Goal: Communication & Community: Share content

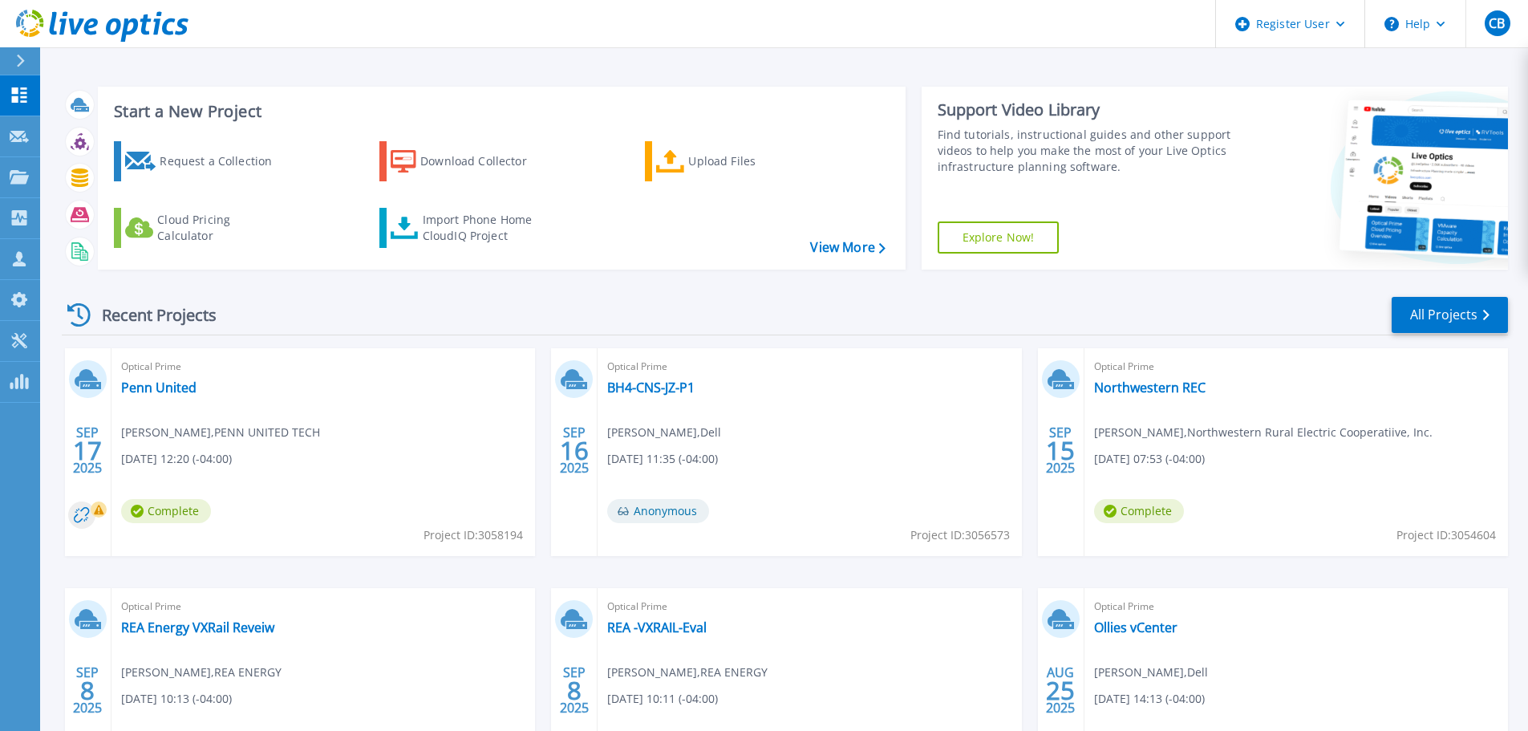
click at [26, 66] on div at bounding box center [27, 60] width 26 height 27
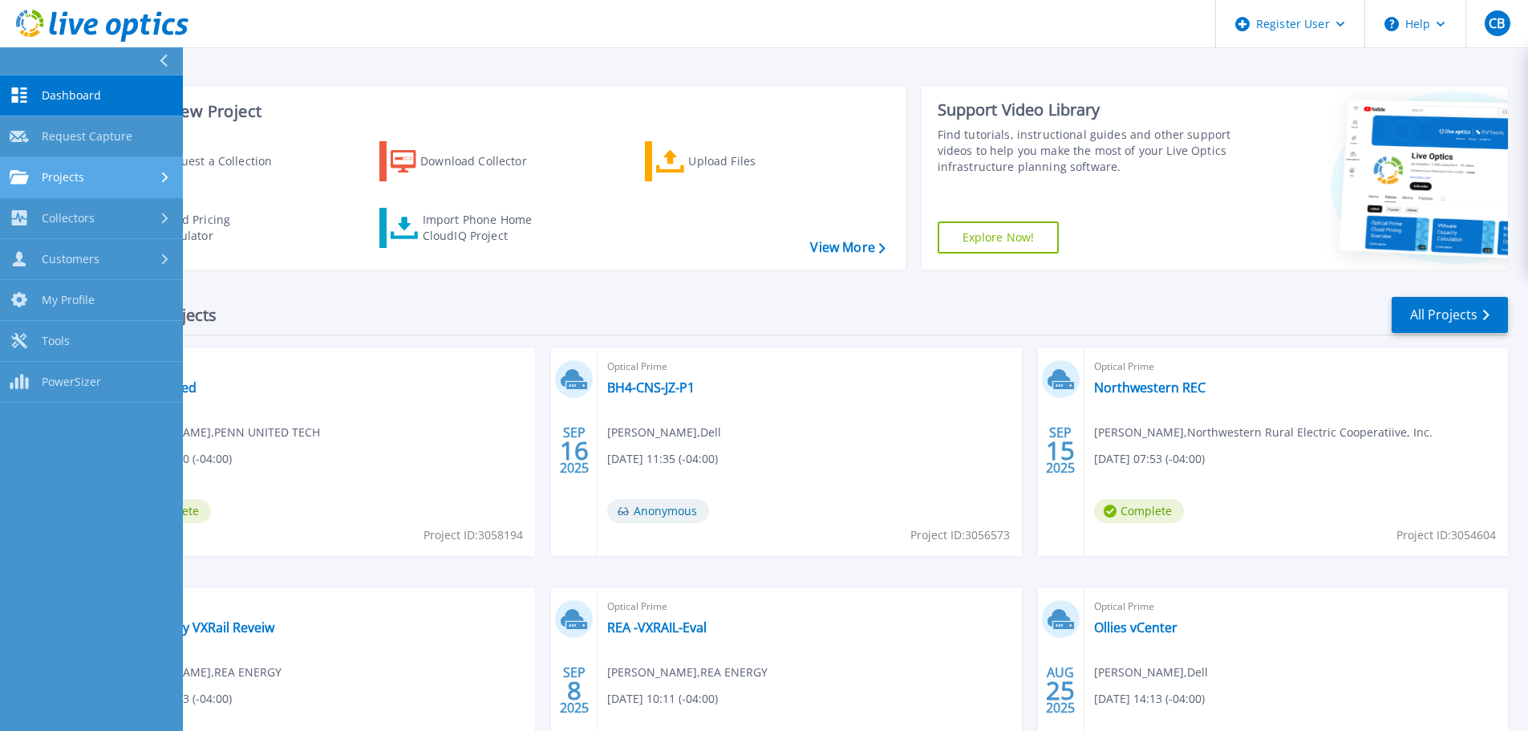
click at [52, 177] on span "Projects" at bounding box center [63, 177] width 43 height 14
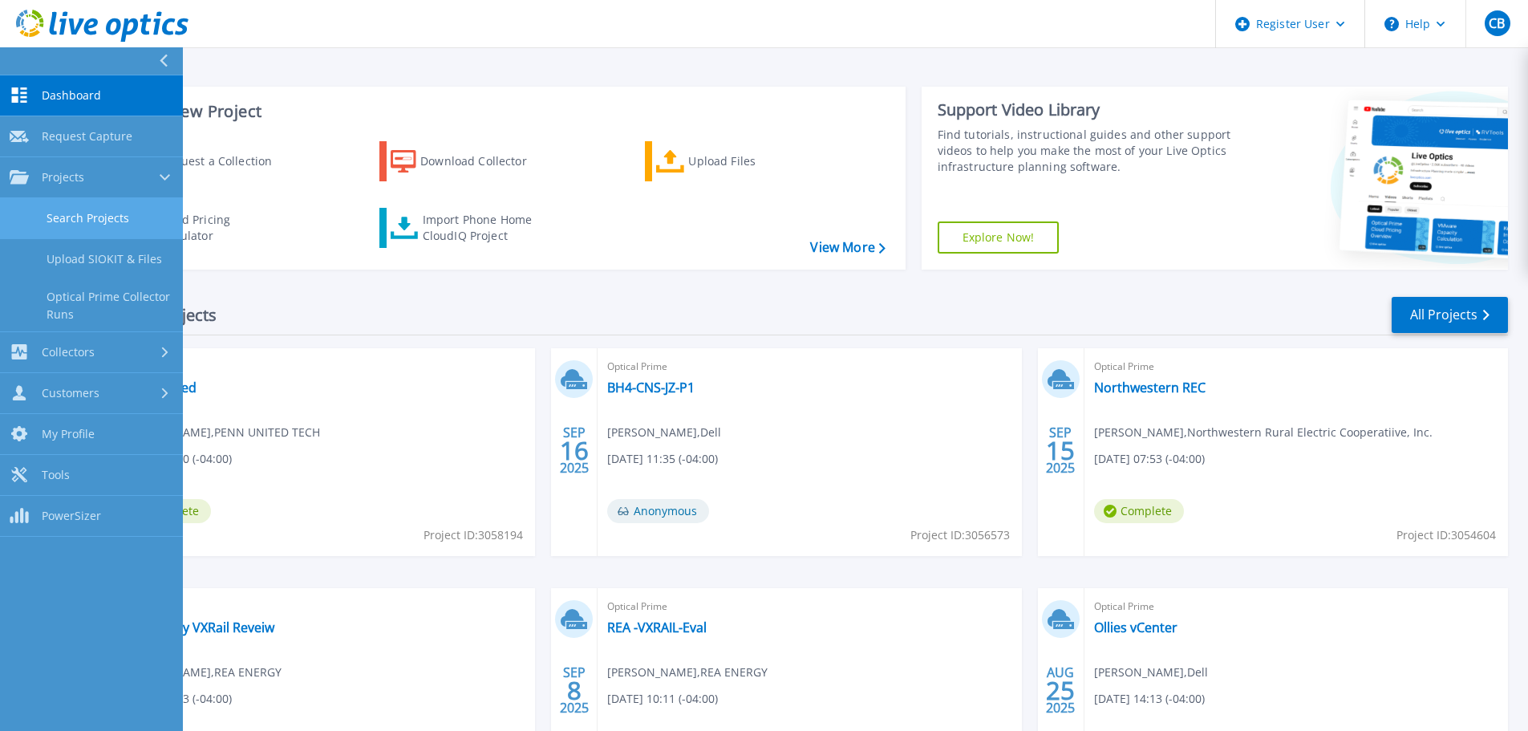
click at [63, 223] on link "Search Projects" at bounding box center [91, 218] width 183 height 41
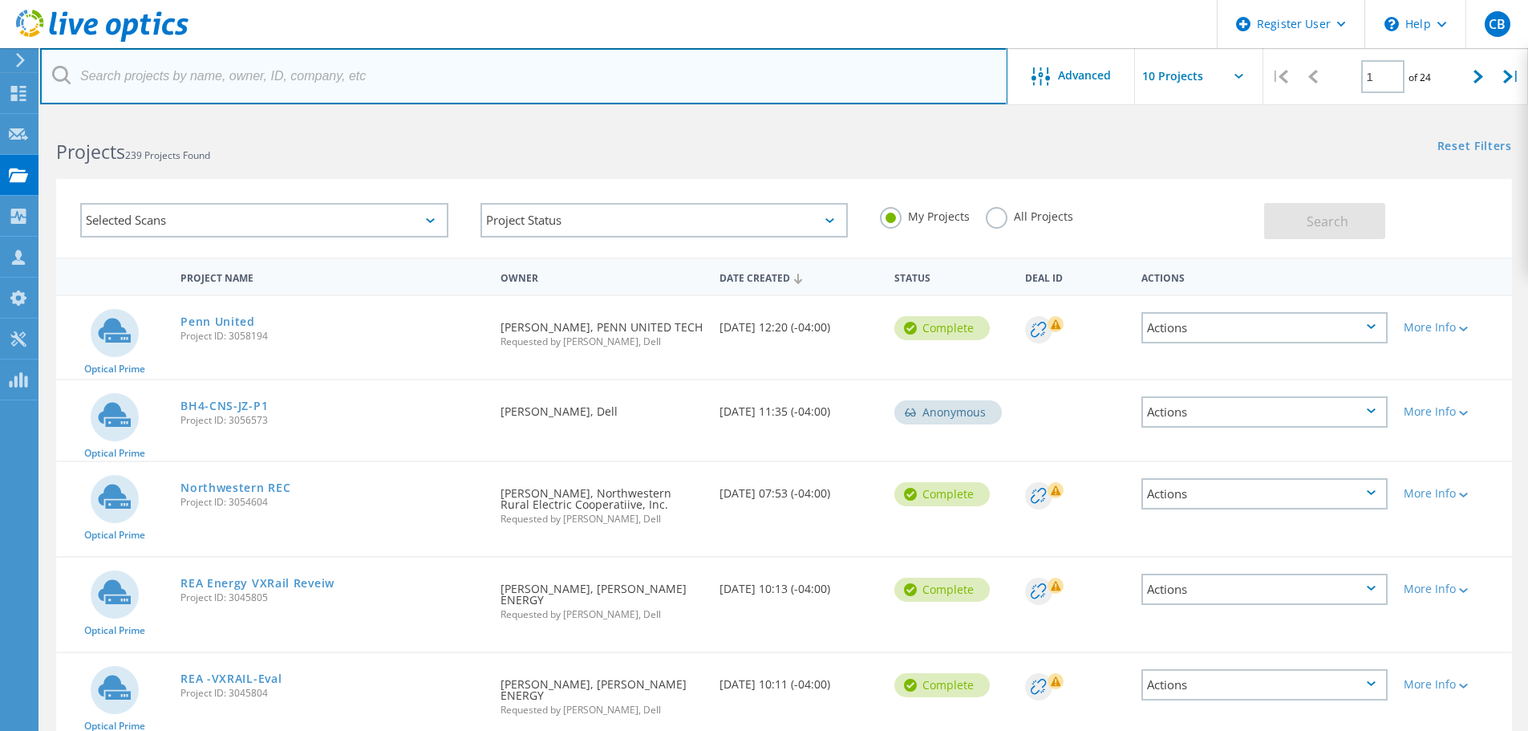
click at [470, 66] on input "text" at bounding box center [523, 76] width 967 height 56
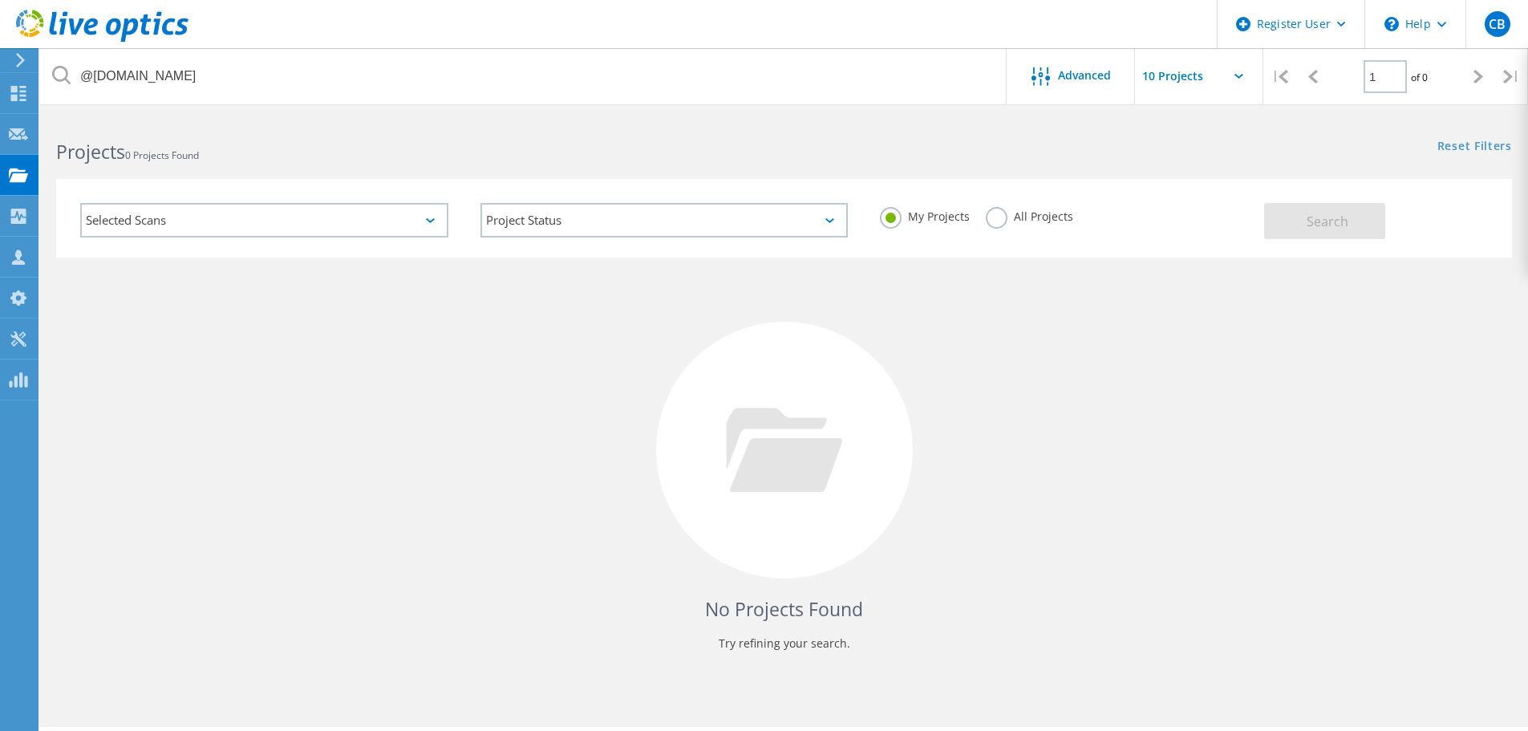
click at [996, 222] on label "All Projects" at bounding box center [1029, 214] width 87 height 15
click at [0, 0] on input "All Projects" at bounding box center [0, 0] width 0 height 0
click at [1251, 208] on div "My Projects All Projects" at bounding box center [1064, 216] width 400 height 59
click at [1322, 237] on button "Search" at bounding box center [1324, 221] width 121 height 36
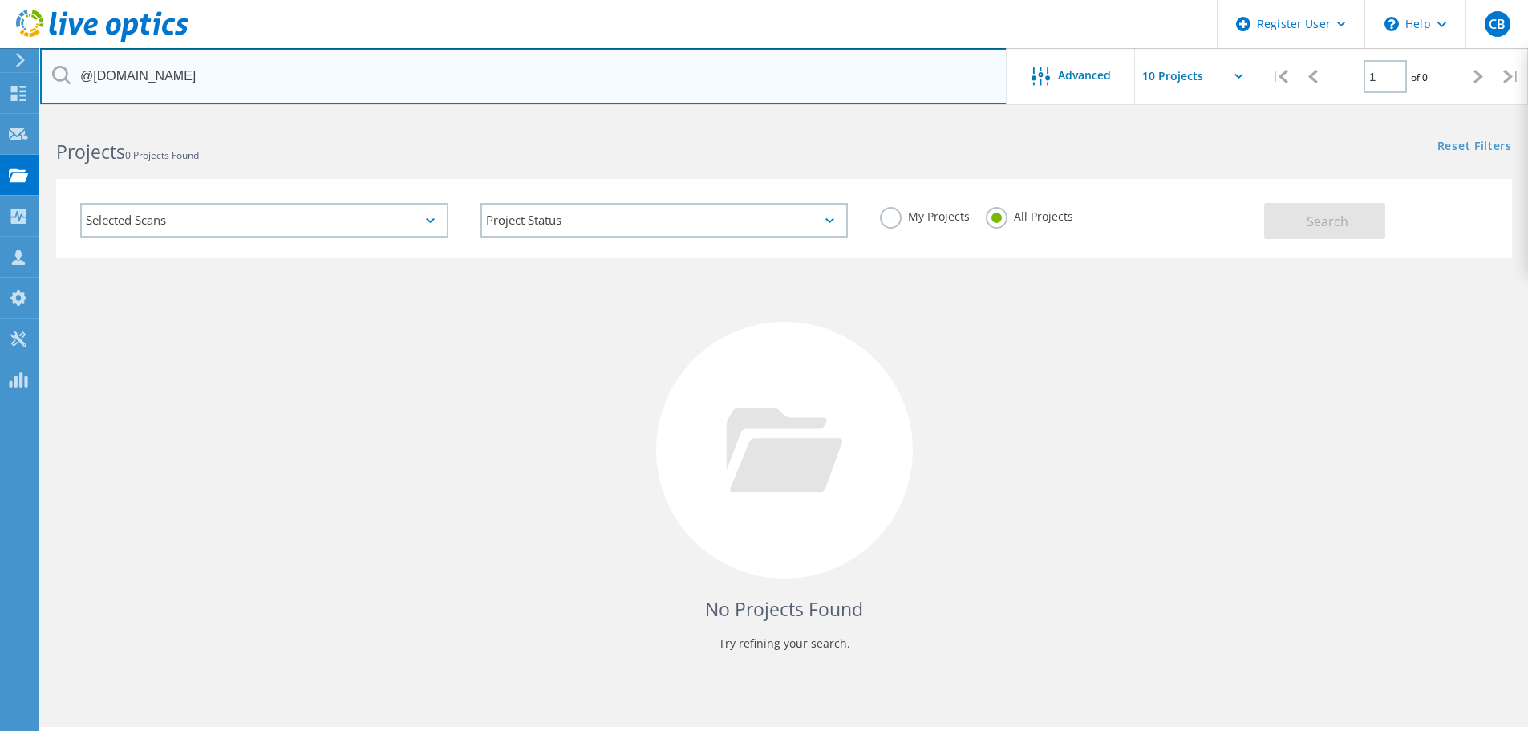
click at [100, 78] on input "@lcbc.edu" at bounding box center [523, 76] width 967 height 56
type input "@lbc.edu"
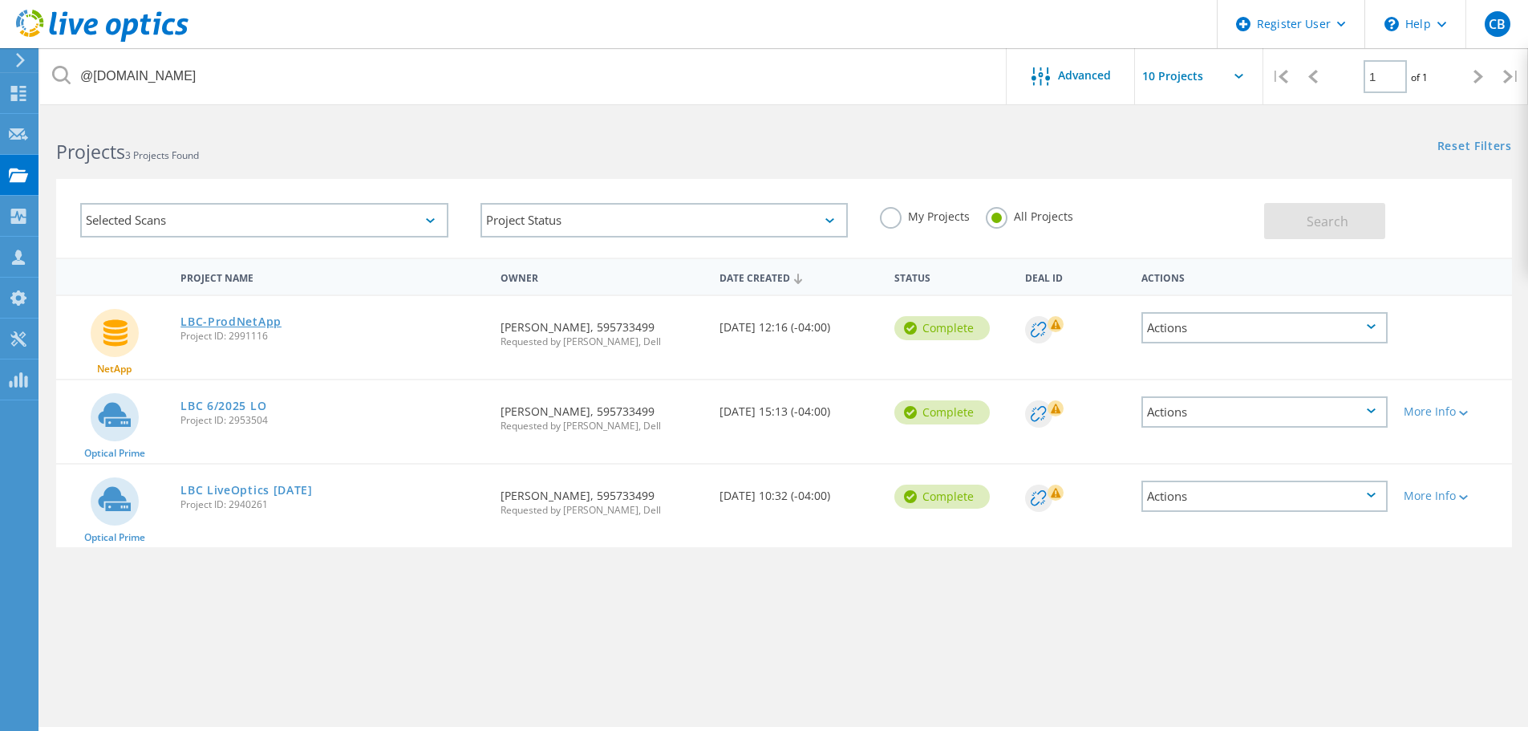
click at [219, 321] on link "LBC-ProdNetApp" at bounding box center [230, 321] width 101 height 11
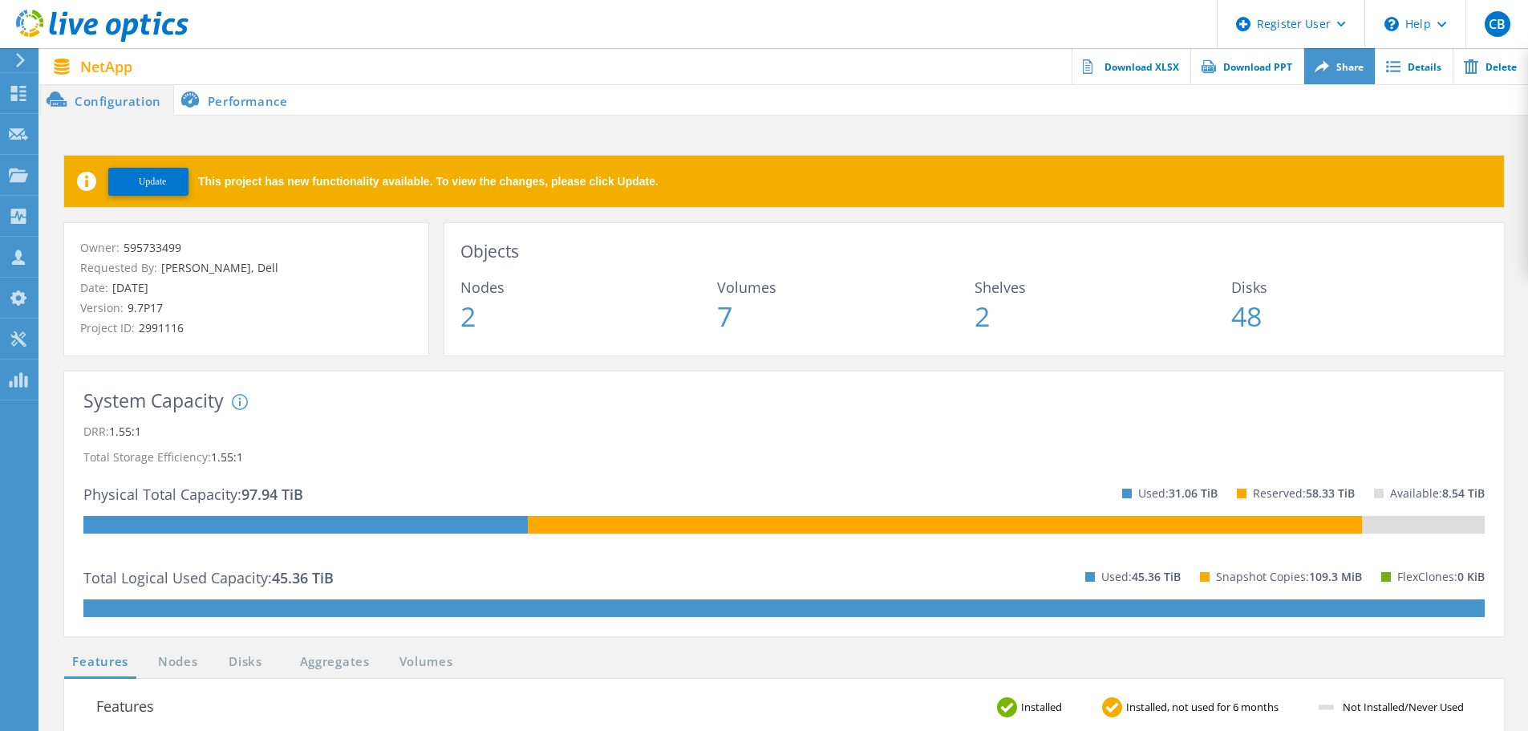
click at [1332, 67] on link "Share" at bounding box center [1338, 66] width 71 height 36
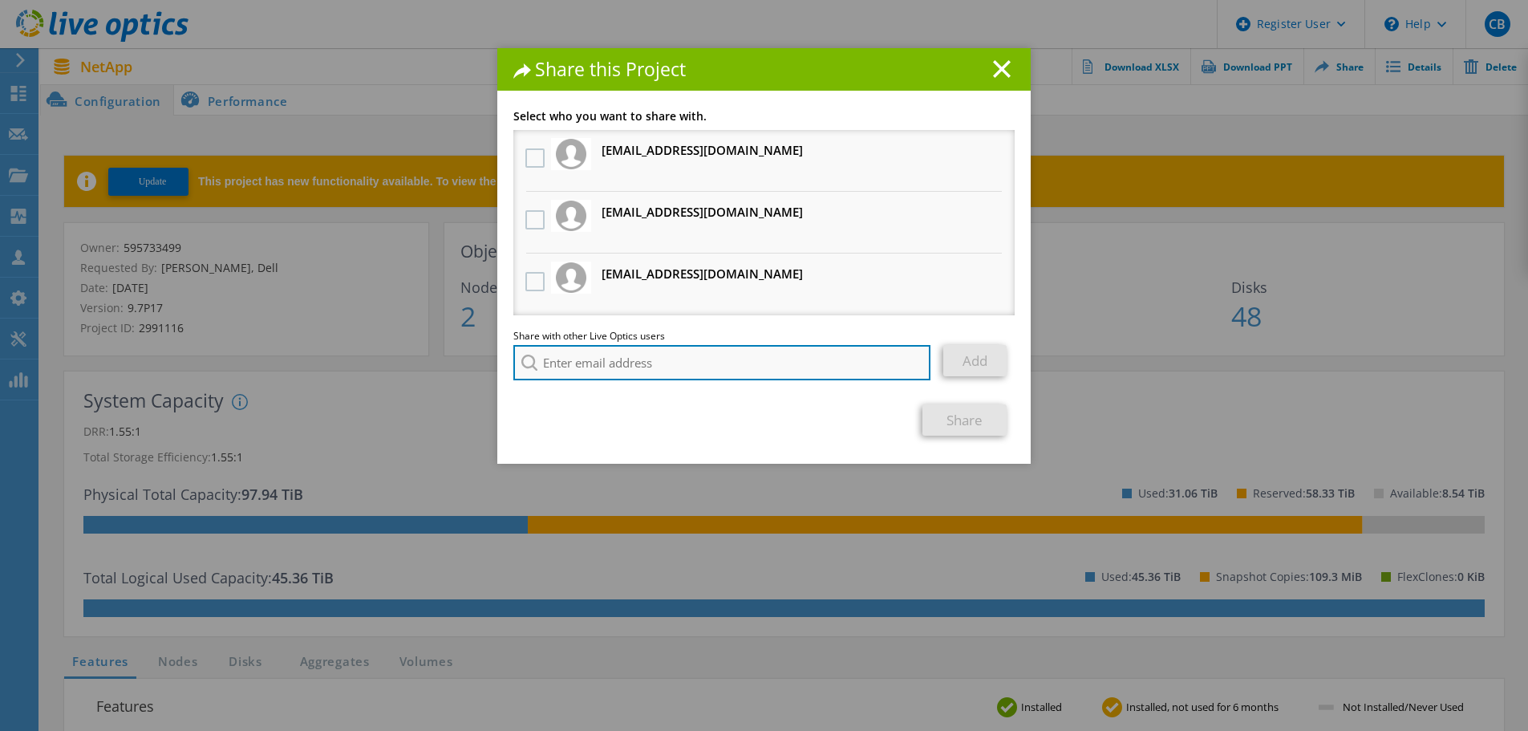
click at [626, 359] on input "search" at bounding box center [721, 362] width 417 height 35
click at [525, 281] on label at bounding box center [536, 281] width 23 height 19
click at [0, 0] on input "checkbox" at bounding box center [0, 0] width 0 height 0
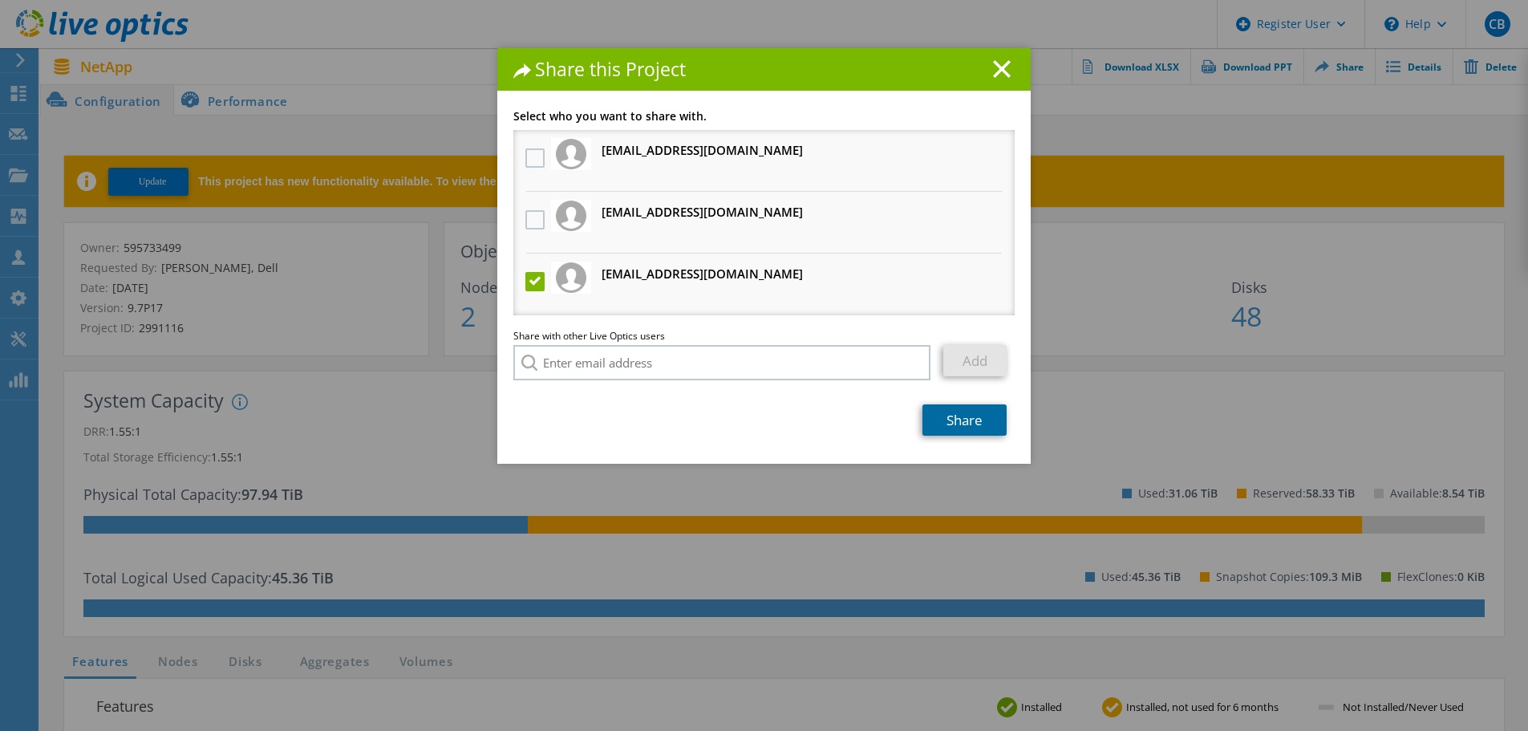
click at [944, 420] on link "Share" at bounding box center [964, 419] width 84 height 31
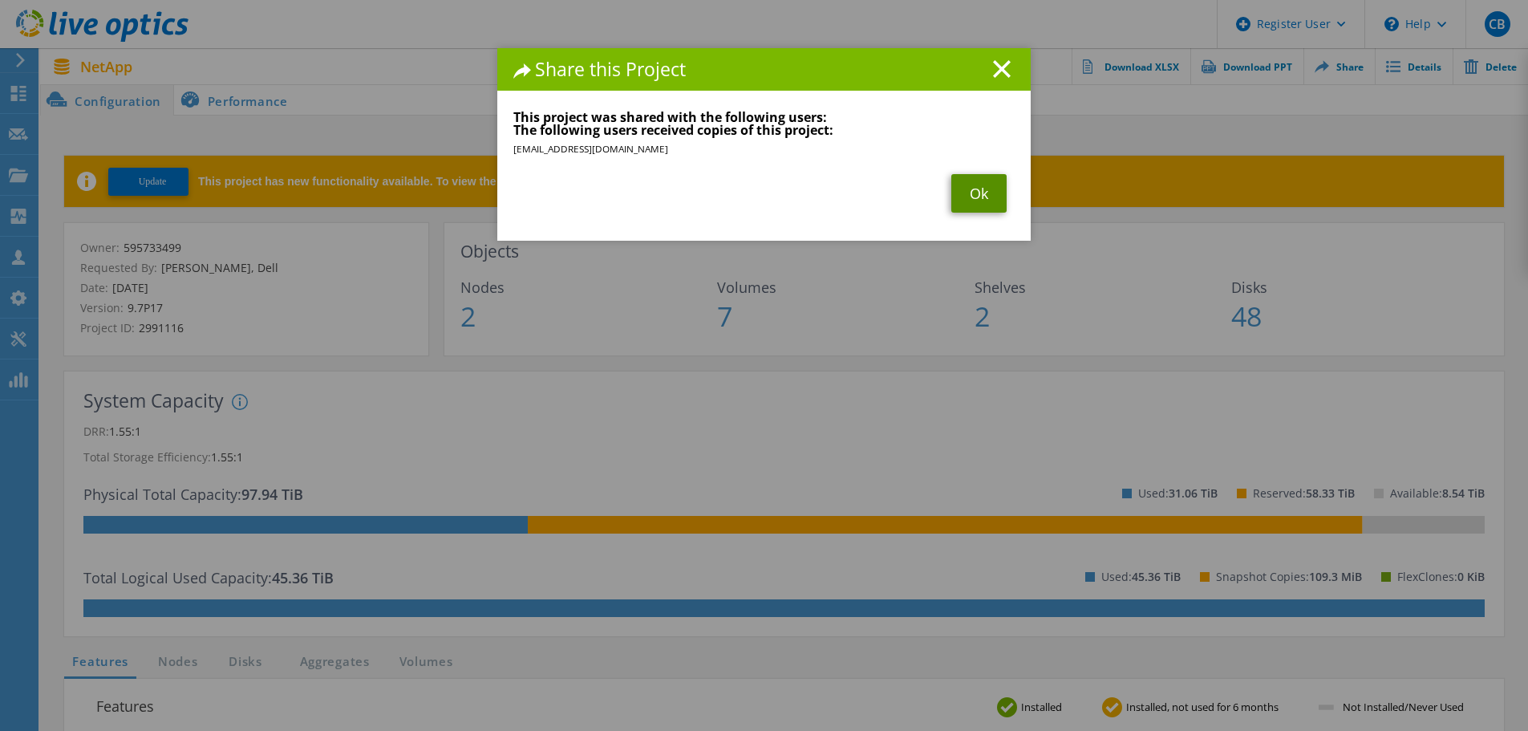
click at [967, 188] on link "Ok" at bounding box center [978, 193] width 55 height 39
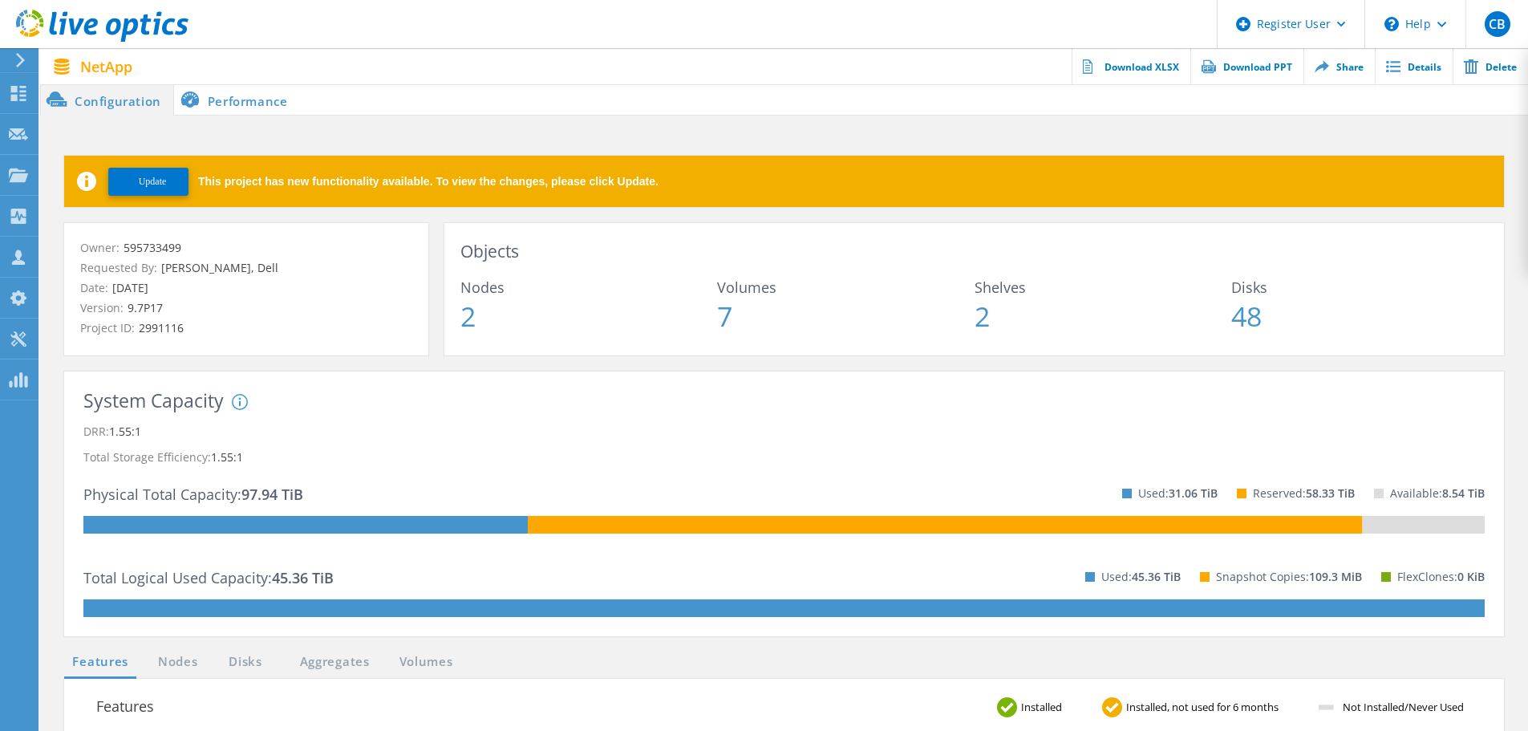
click at [245, 94] on li "Performance" at bounding box center [237, 99] width 126 height 32
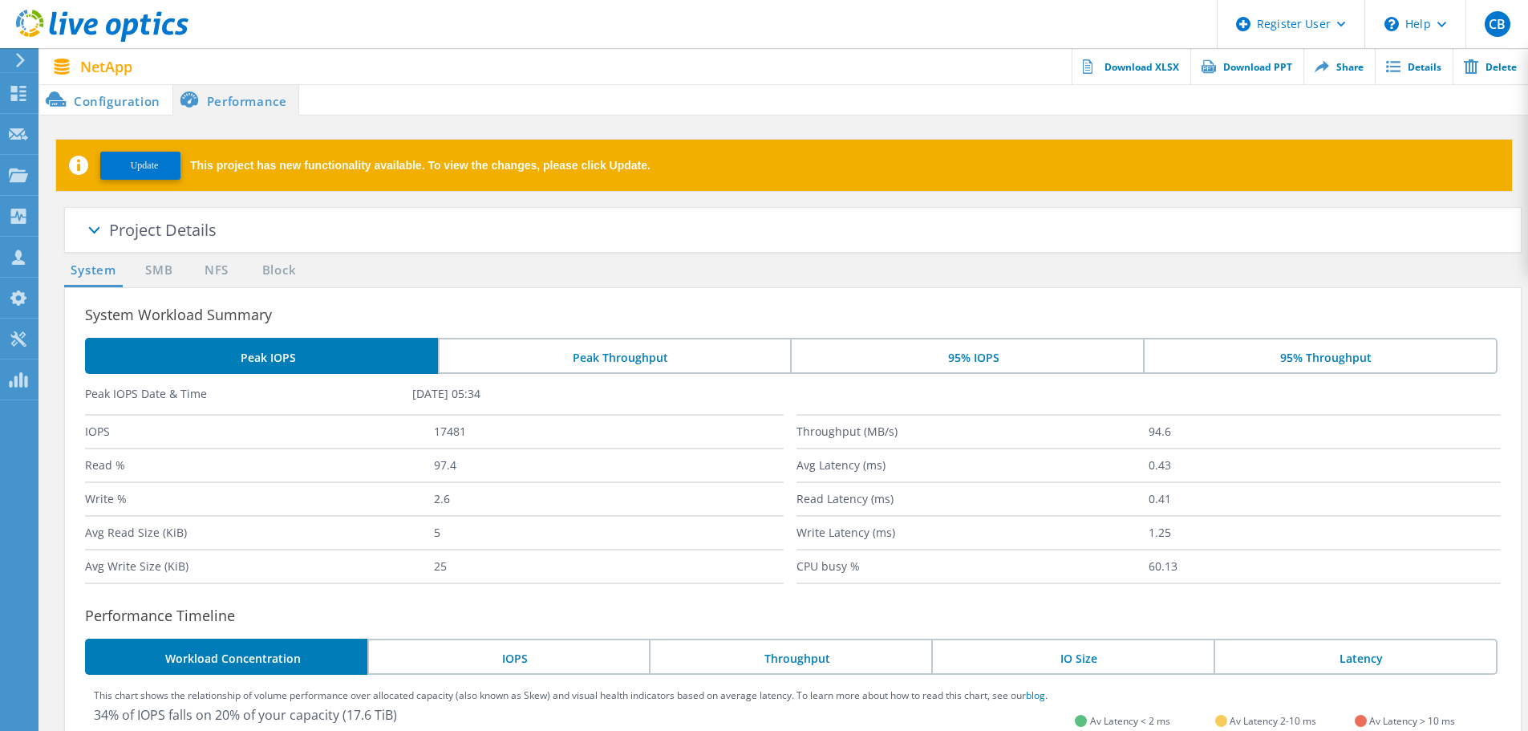
click at [99, 110] on li "Configuration" at bounding box center [106, 99] width 132 height 32
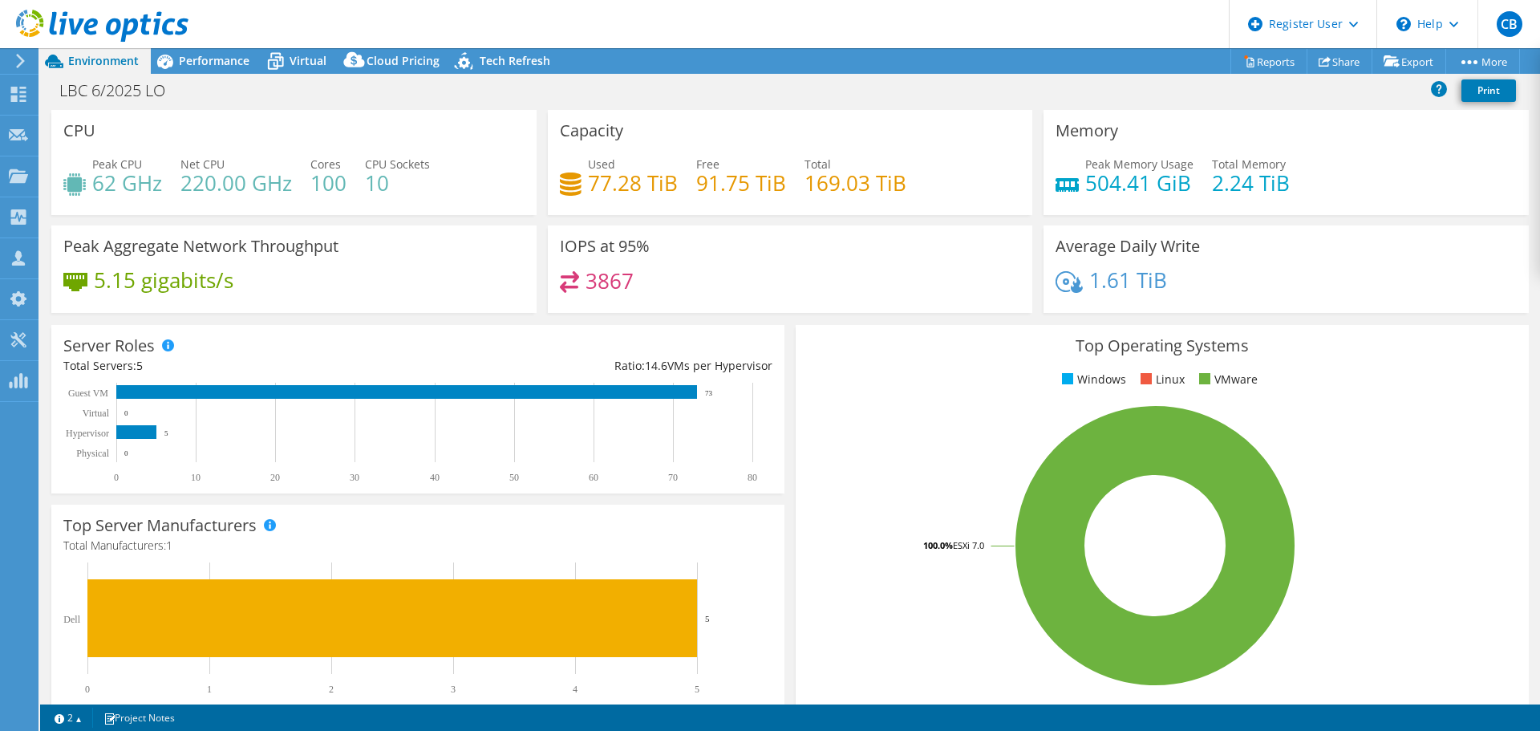
select select "USD"
click at [1331, 54] on link "Share" at bounding box center [1340, 61] width 66 height 25
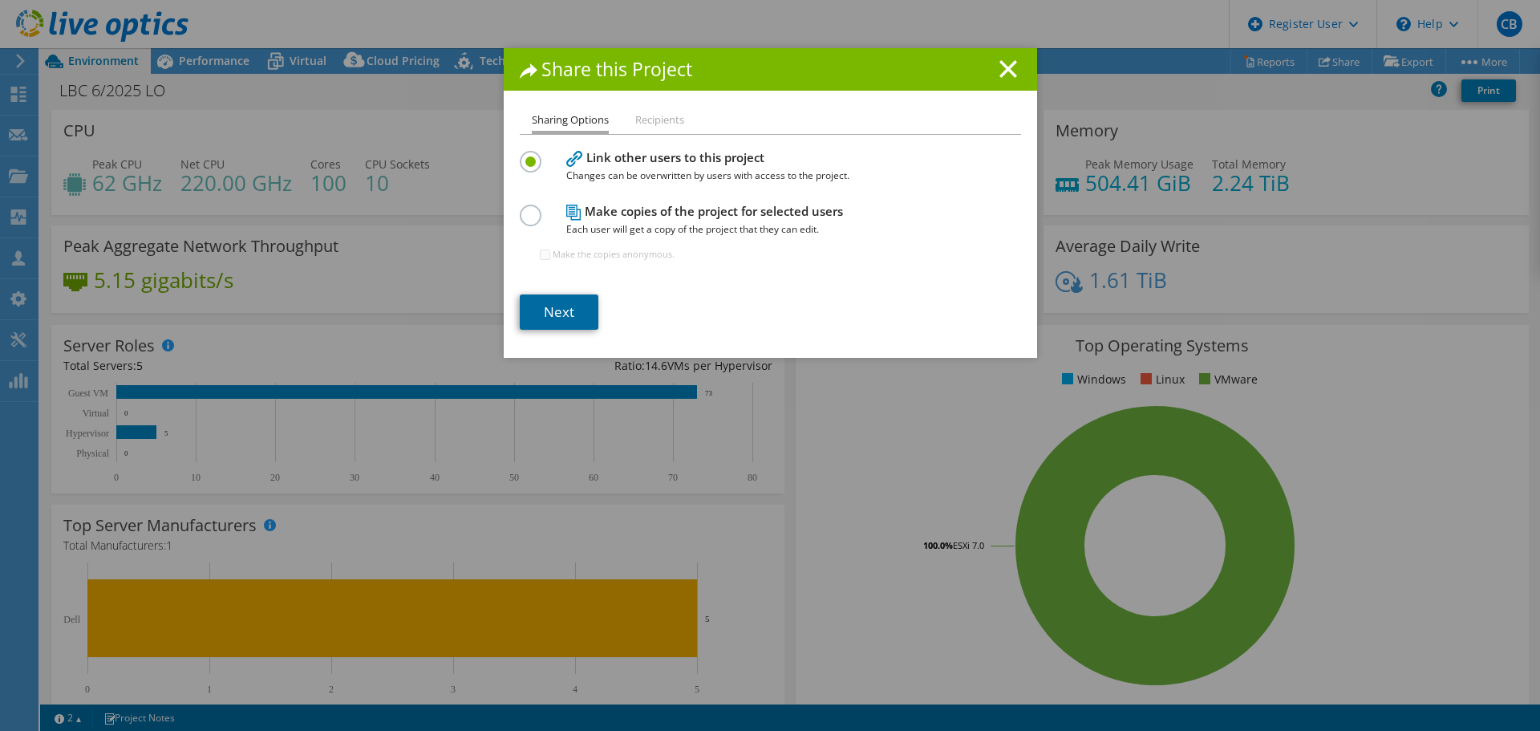
click at [557, 308] on link "Next" at bounding box center [559, 311] width 79 height 35
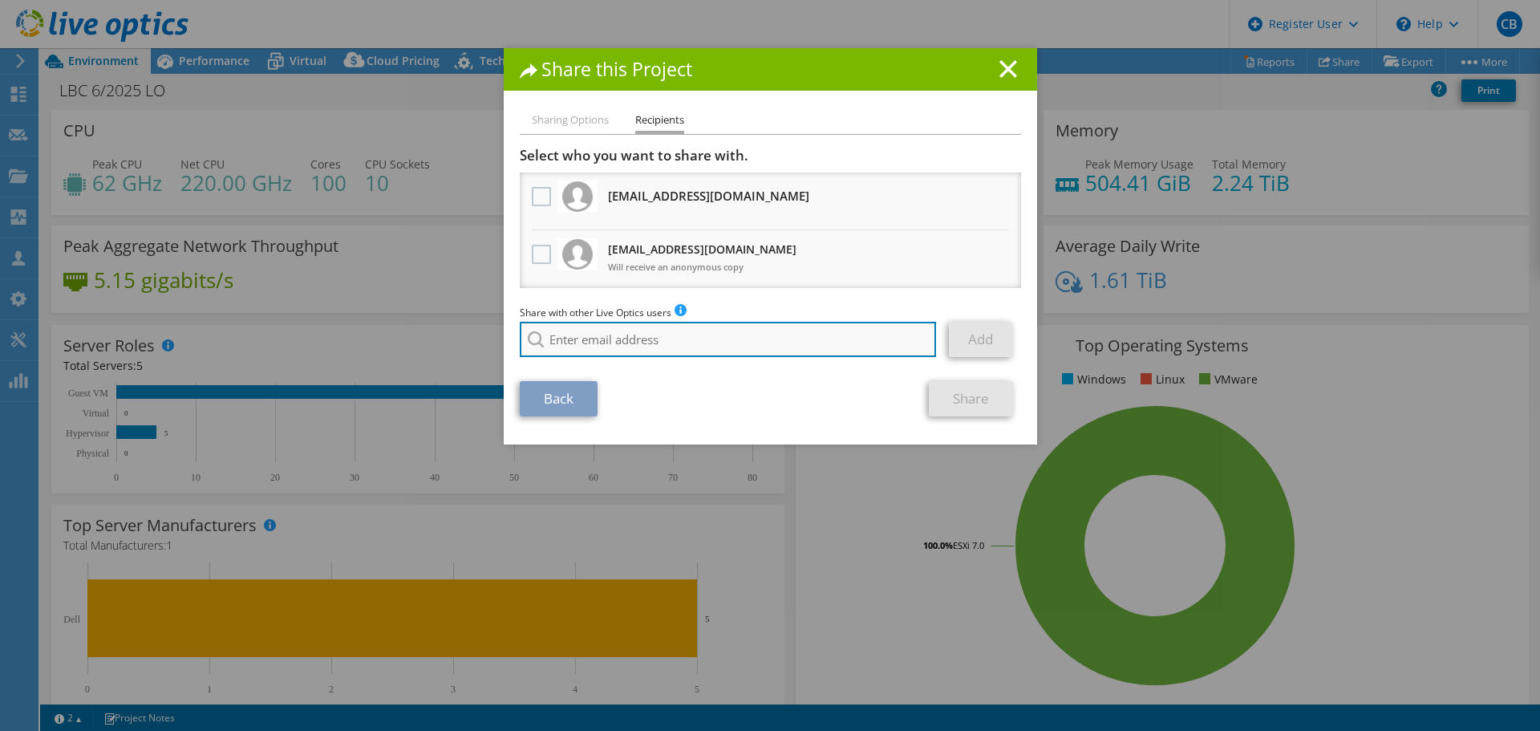
click at [622, 322] on input "search" at bounding box center [728, 339] width 417 height 35
click at [559, 111] on li "Sharing Options" at bounding box center [570, 121] width 77 height 20
click at [561, 116] on li "Sharing Options" at bounding box center [570, 121] width 77 height 20
click at [999, 71] on icon at bounding box center [1008, 69] width 18 height 18
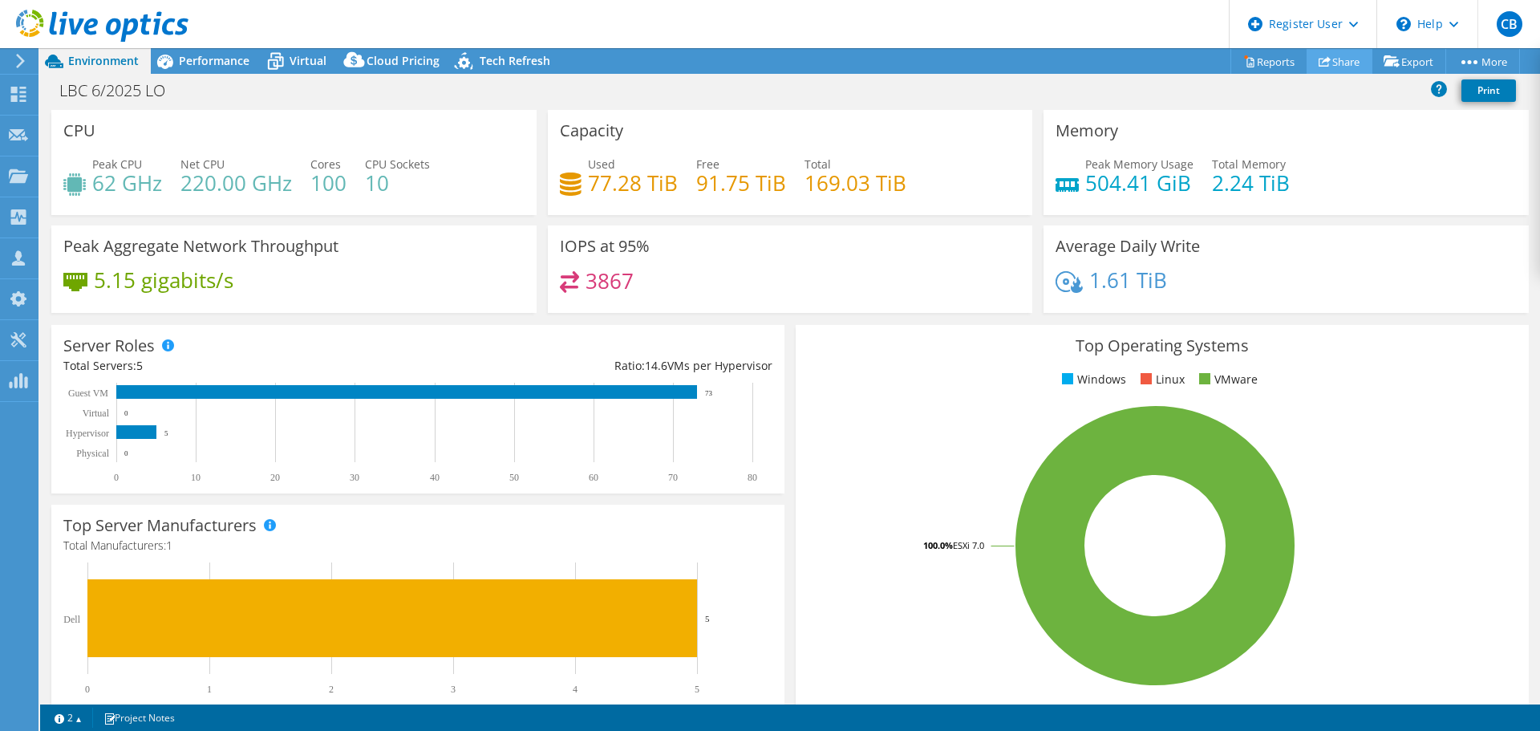
click at [1348, 62] on div "This project has been archived. No changes can be made, and graphs and summary …" at bounding box center [790, 389] width 1500 height 683
click at [1348, 62] on link "Share" at bounding box center [1340, 61] width 66 height 25
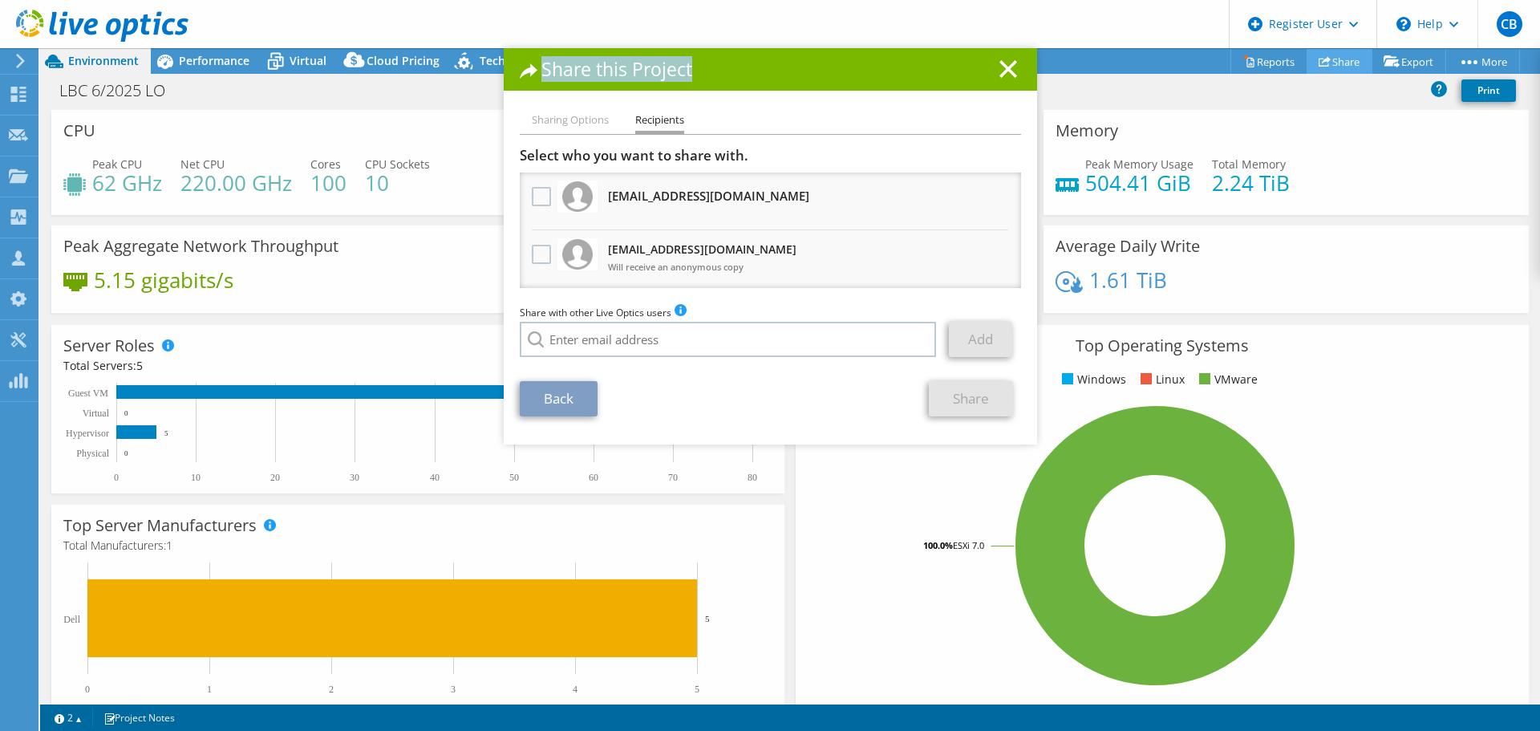
click at [1348, 62] on div "Share this Project Sharing Options Recipients Link other users to this project …" at bounding box center [770, 365] width 1540 height 731
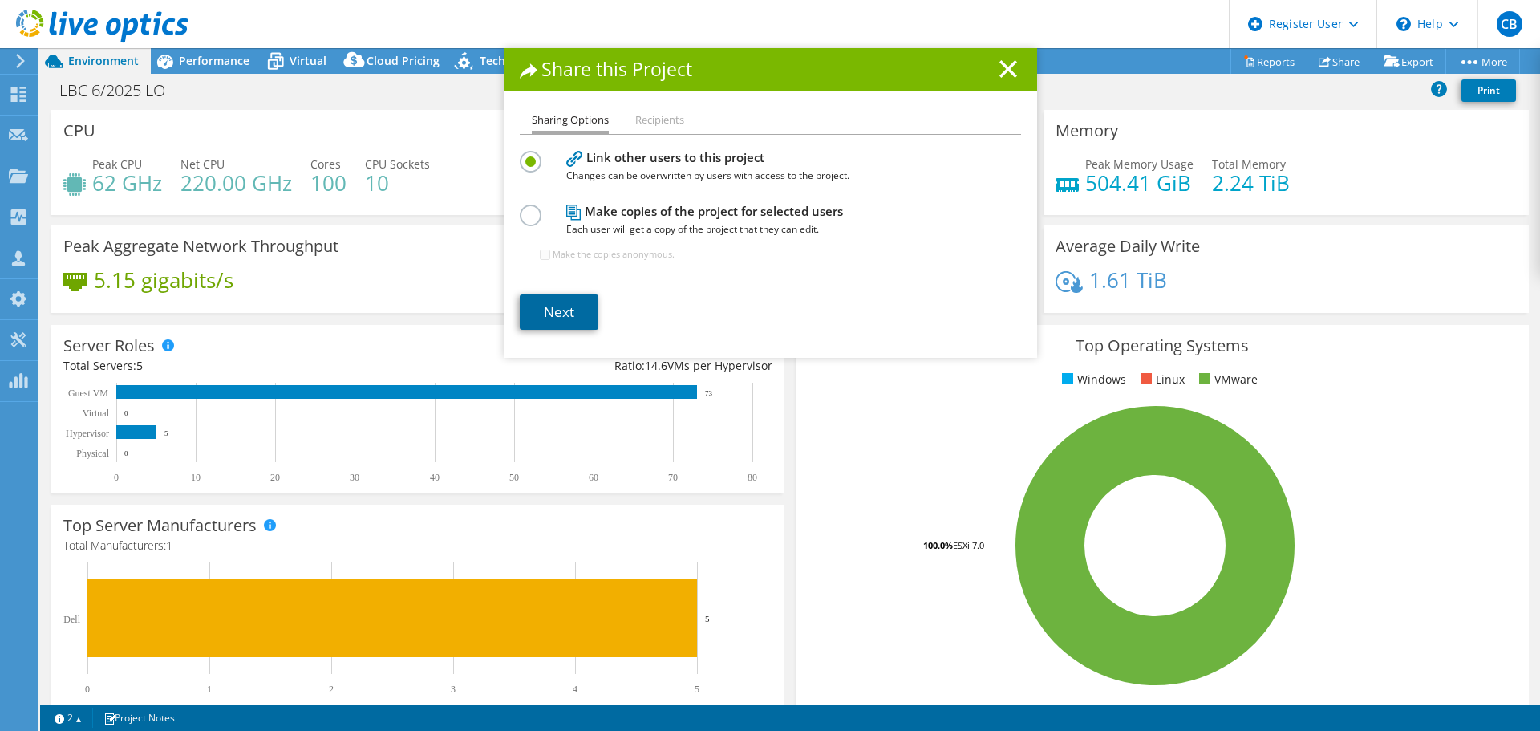
click at [578, 302] on link "Next" at bounding box center [559, 311] width 79 height 35
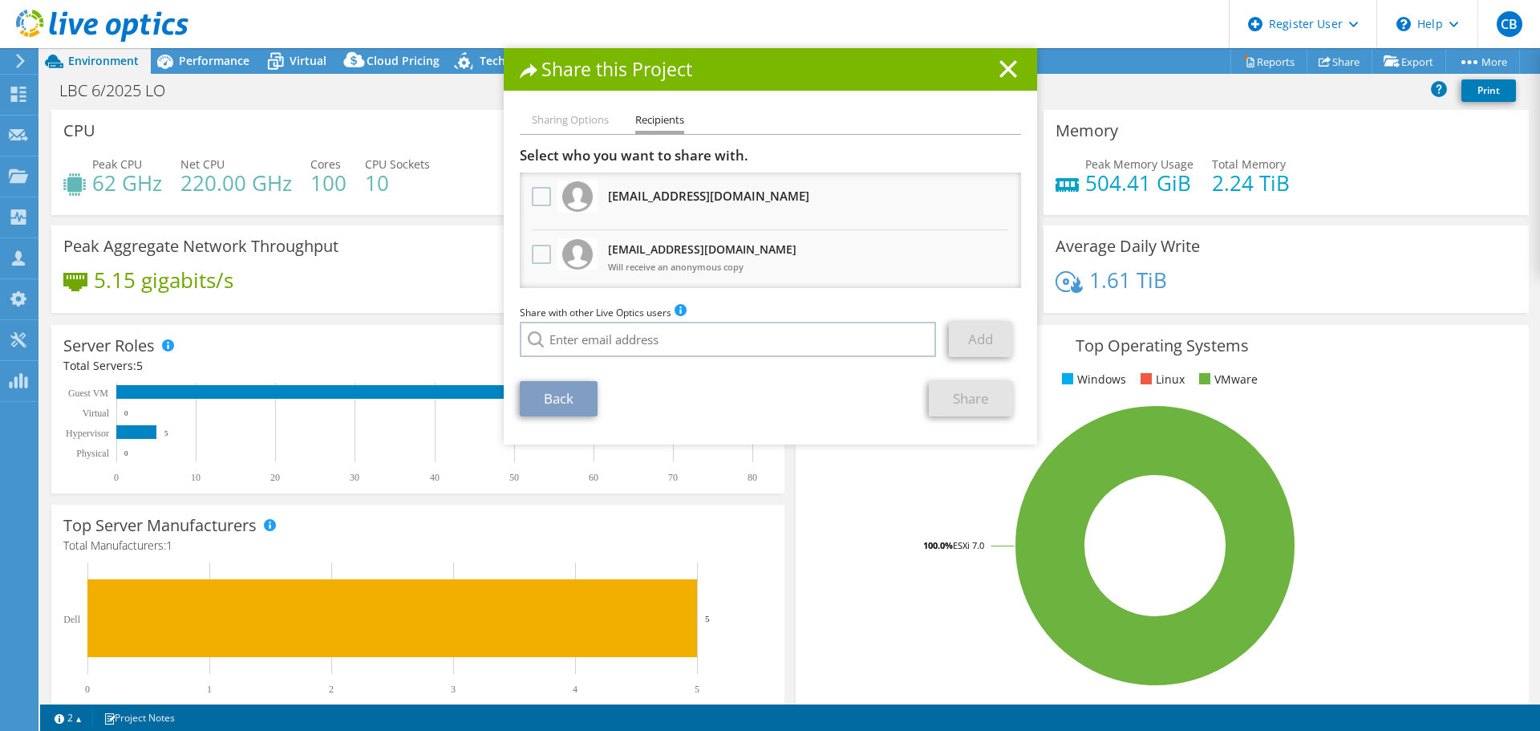
click at [603, 132] on ul "Sharing Options Recipients" at bounding box center [770, 122] width 501 height 23
click at [576, 120] on li "Sharing Options" at bounding box center [570, 121] width 77 height 20
click at [991, 63] on h1 "Share this Project" at bounding box center [770, 69] width 501 height 18
click at [999, 71] on icon at bounding box center [1008, 69] width 18 height 18
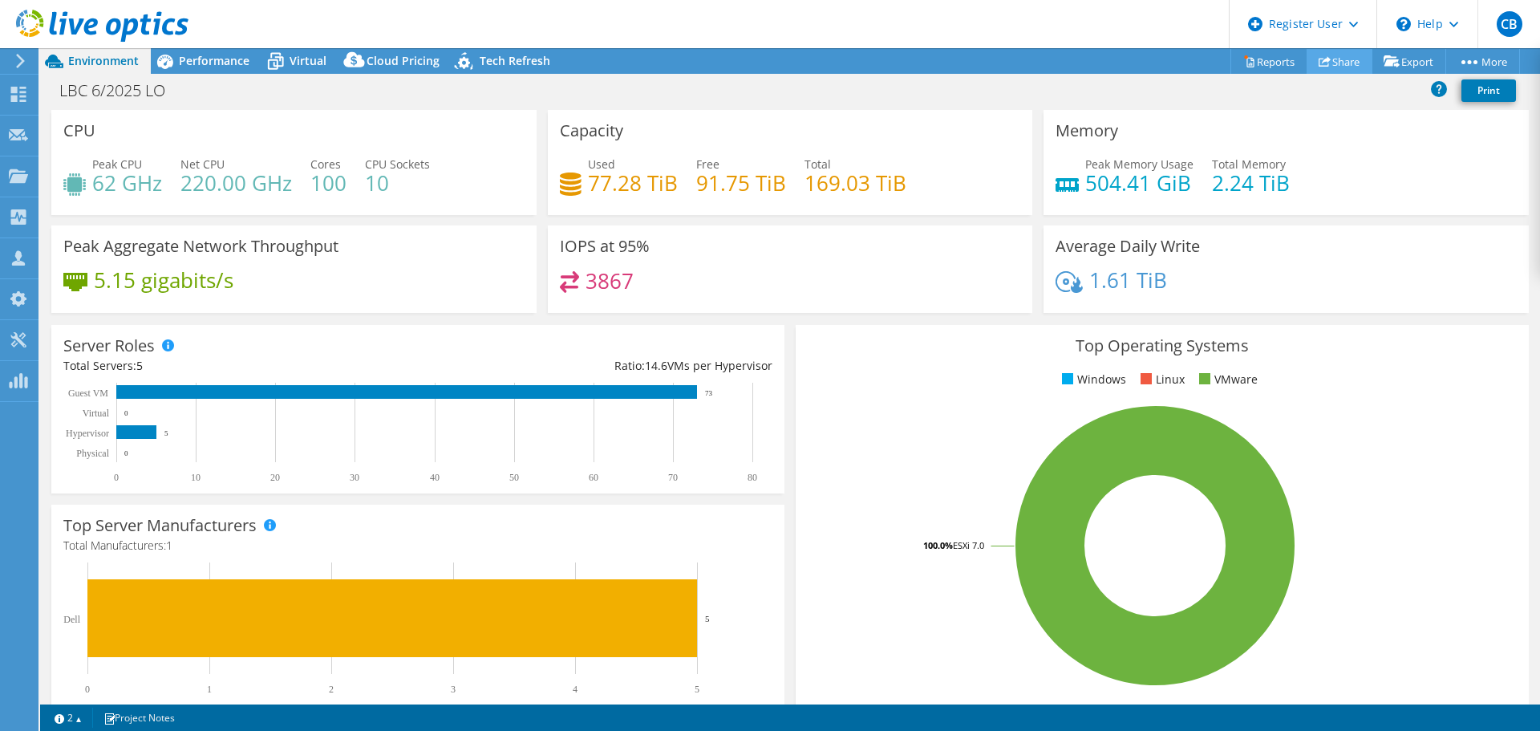
click at [1327, 55] on link "Share" at bounding box center [1340, 61] width 66 height 25
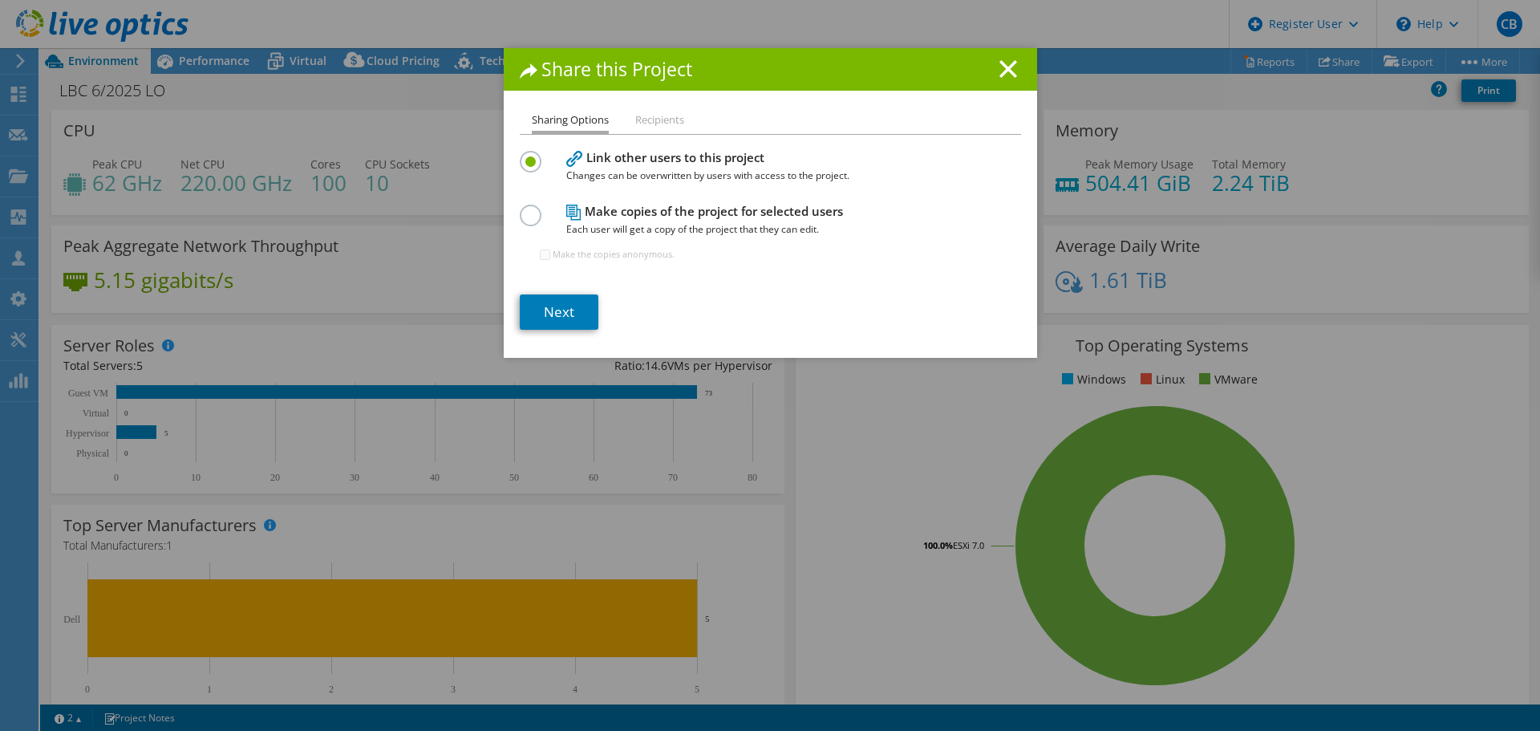
click at [520, 209] on label at bounding box center [534, 207] width 28 height 4
click at [0, 0] on input "radio" at bounding box center [0, 0] width 0 height 0
click at [576, 310] on link "Next" at bounding box center [559, 311] width 79 height 35
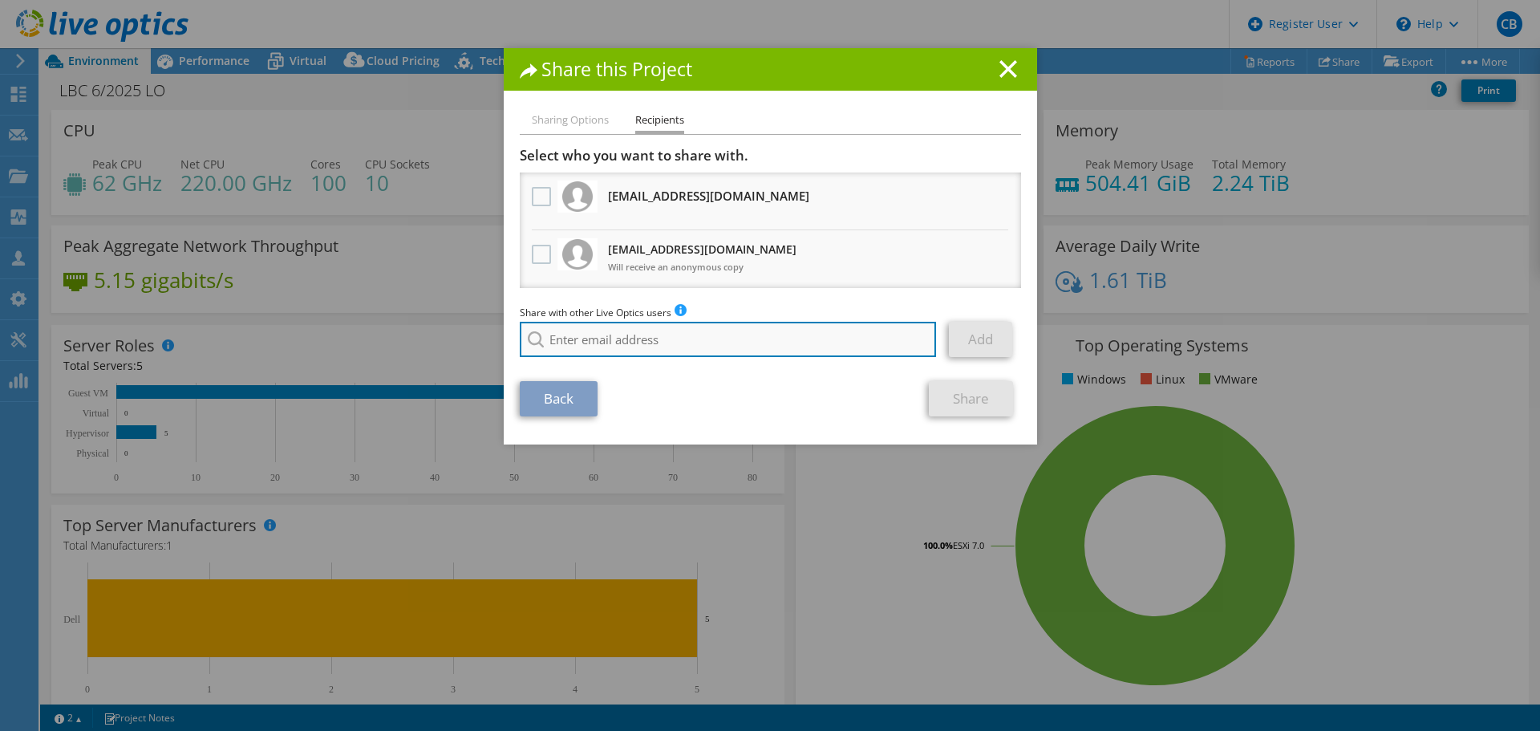
click at [663, 335] on input "search" at bounding box center [728, 339] width 417 height 35
click at [620, 360] on li "luke.young@ahead.com" at bounding box center [683, 350] width 326 height 19
type input "luke.young@ahead.com"
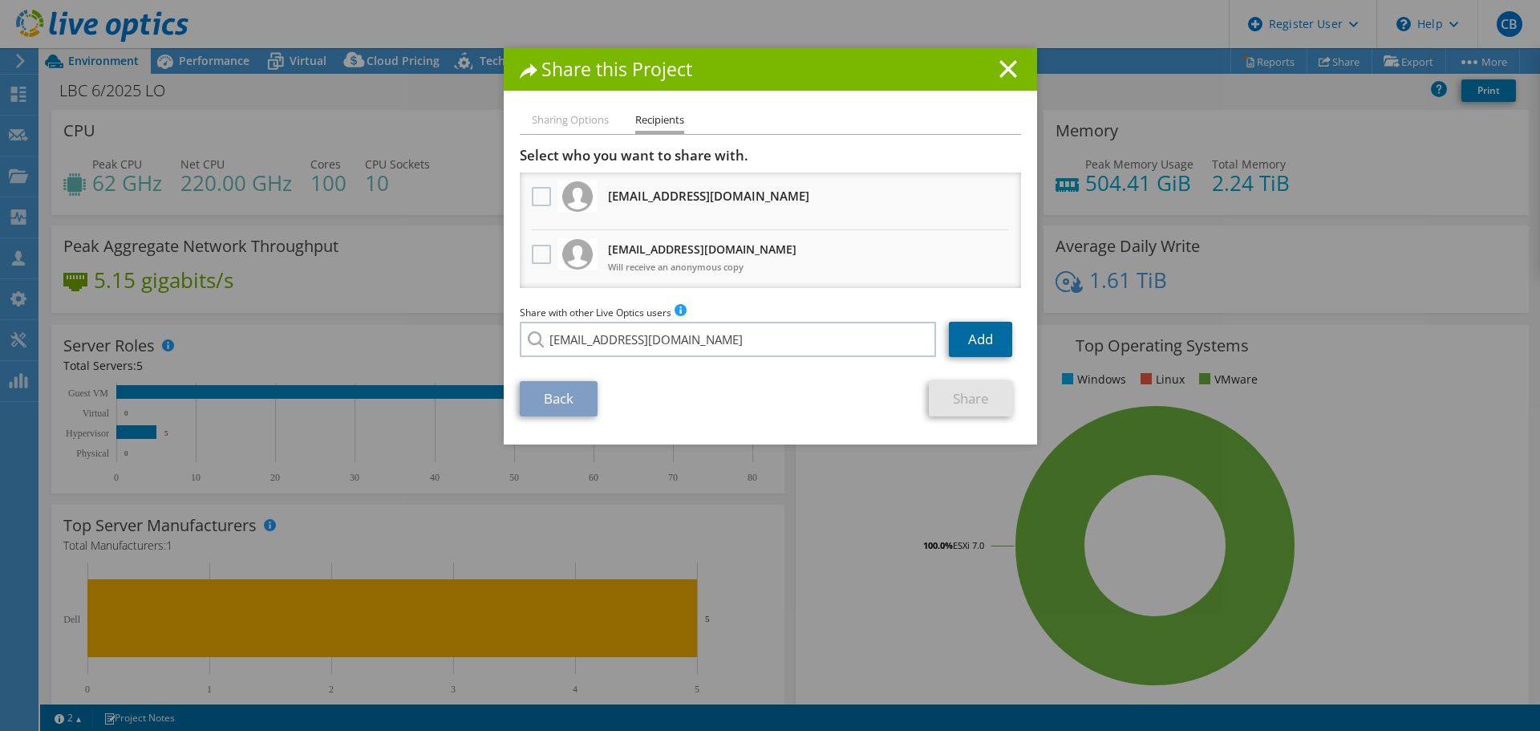
click at [987, 336] on link "Add" at bounding box center [980, 339] width 63 height 35
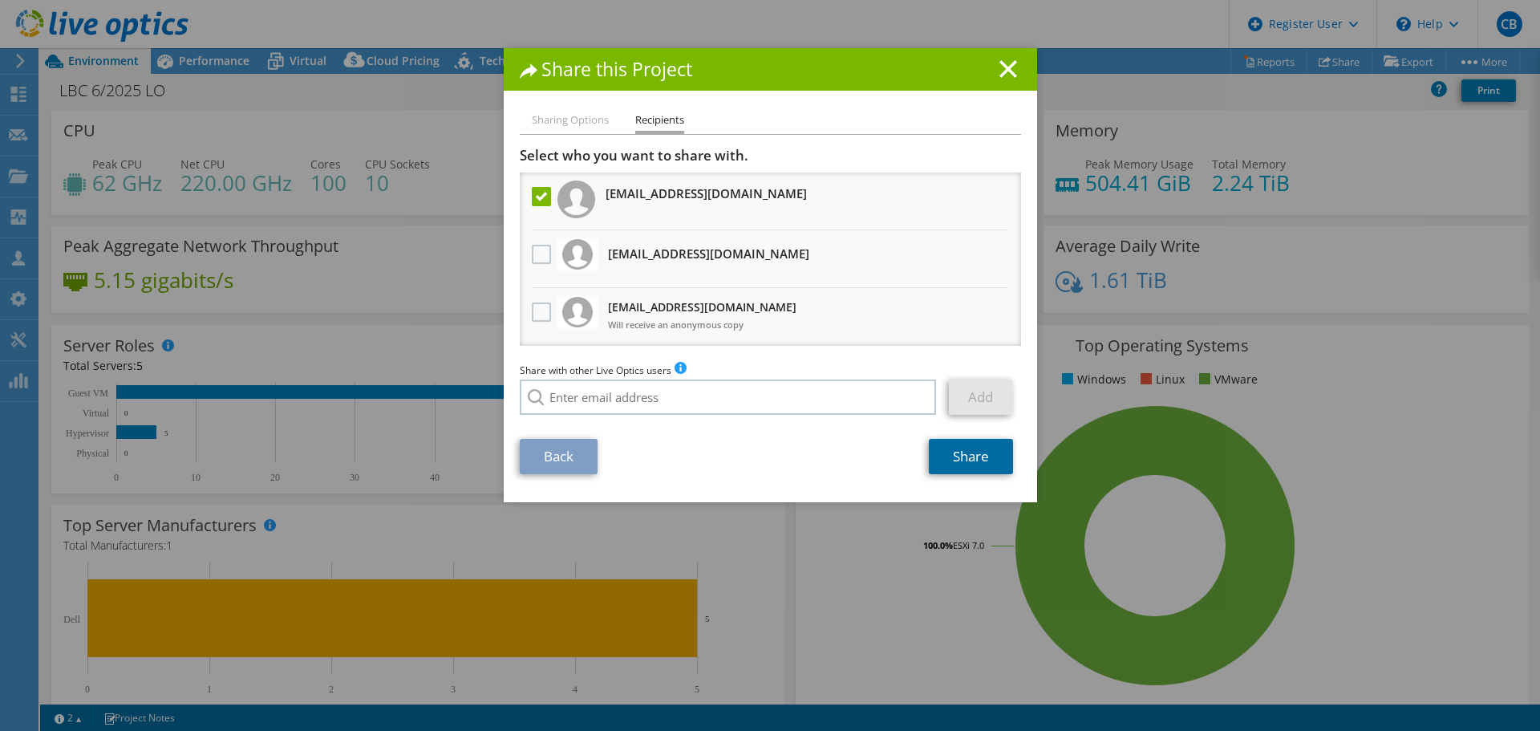
click at [965, 462] on link "Share" at bounding box center [971, 456] width 84 height 35
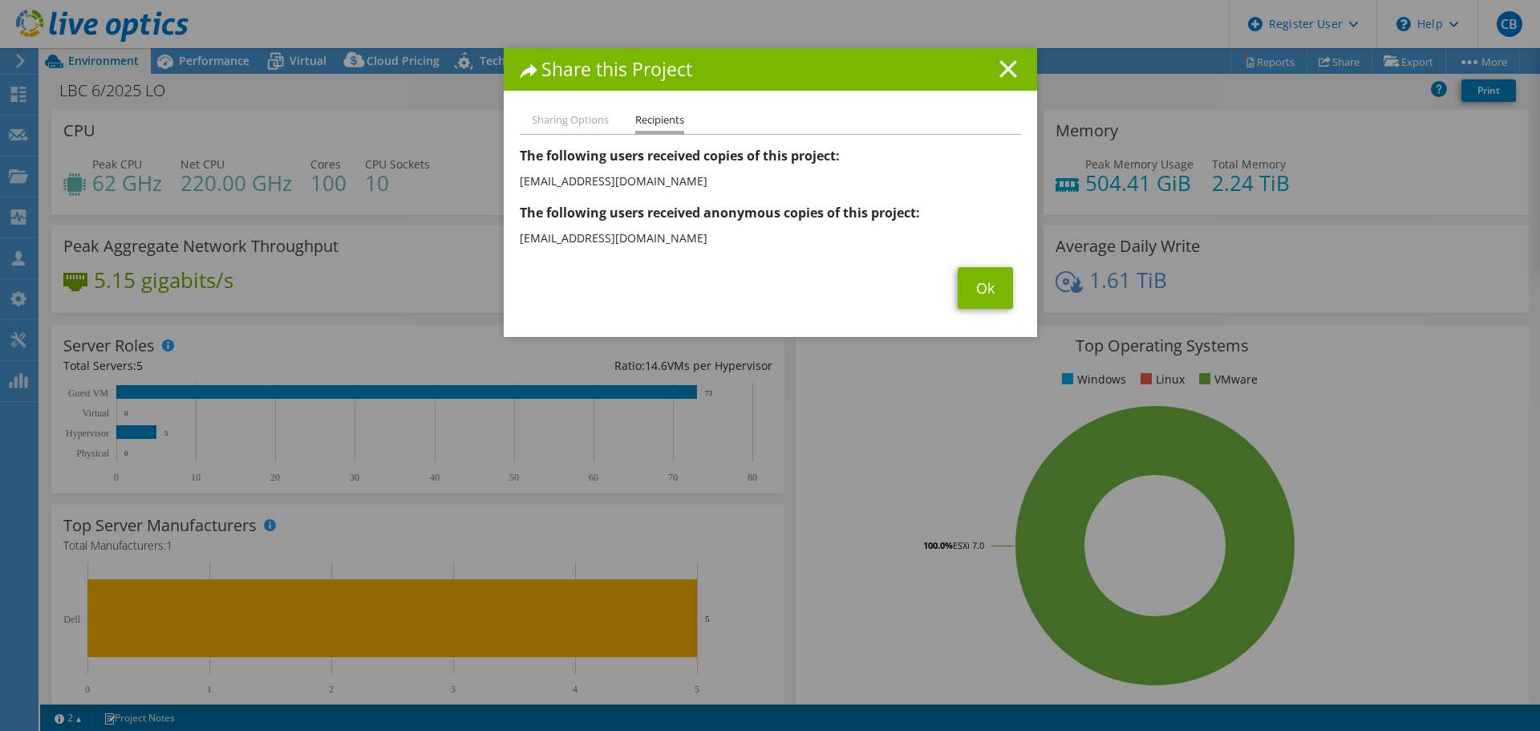
click at [1000, 71] on line at bounding box center [1008, 69] width 16 height 16
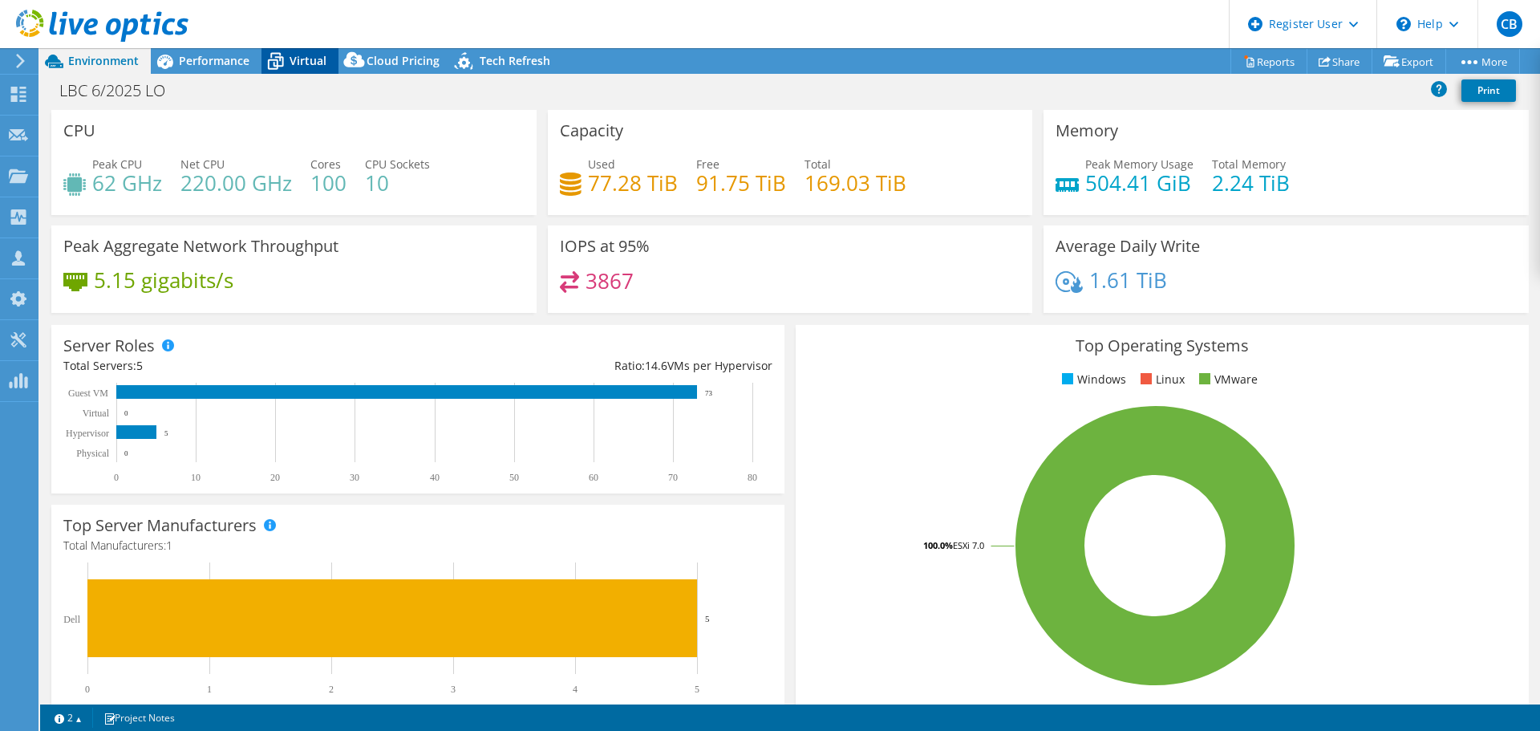
click at [319, 58] on span "Virtual" at bounding box center [308, 60] width 37 height 15
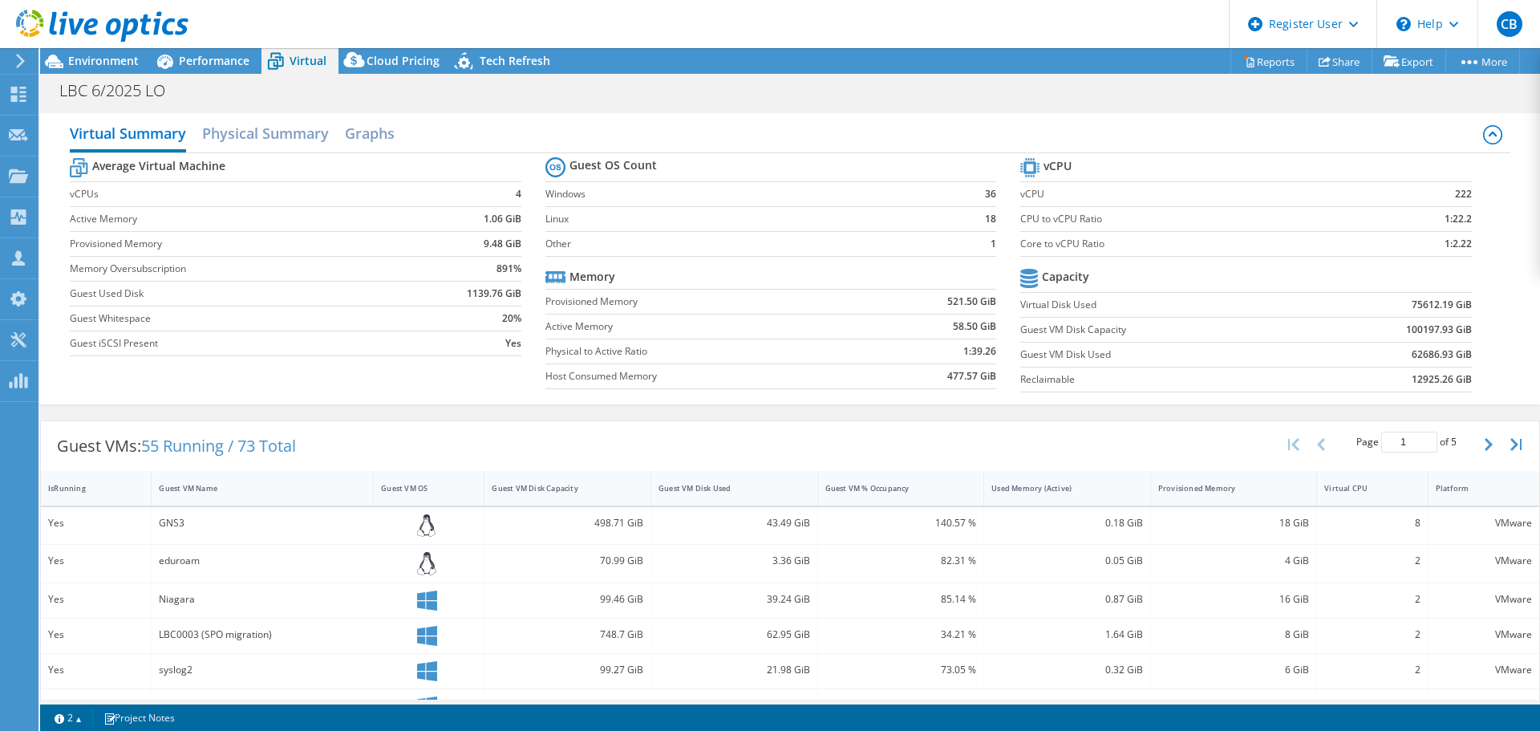
select select "USD"
click at [24, 15] on icon at bounding box center [102, 26] width 172 height 33
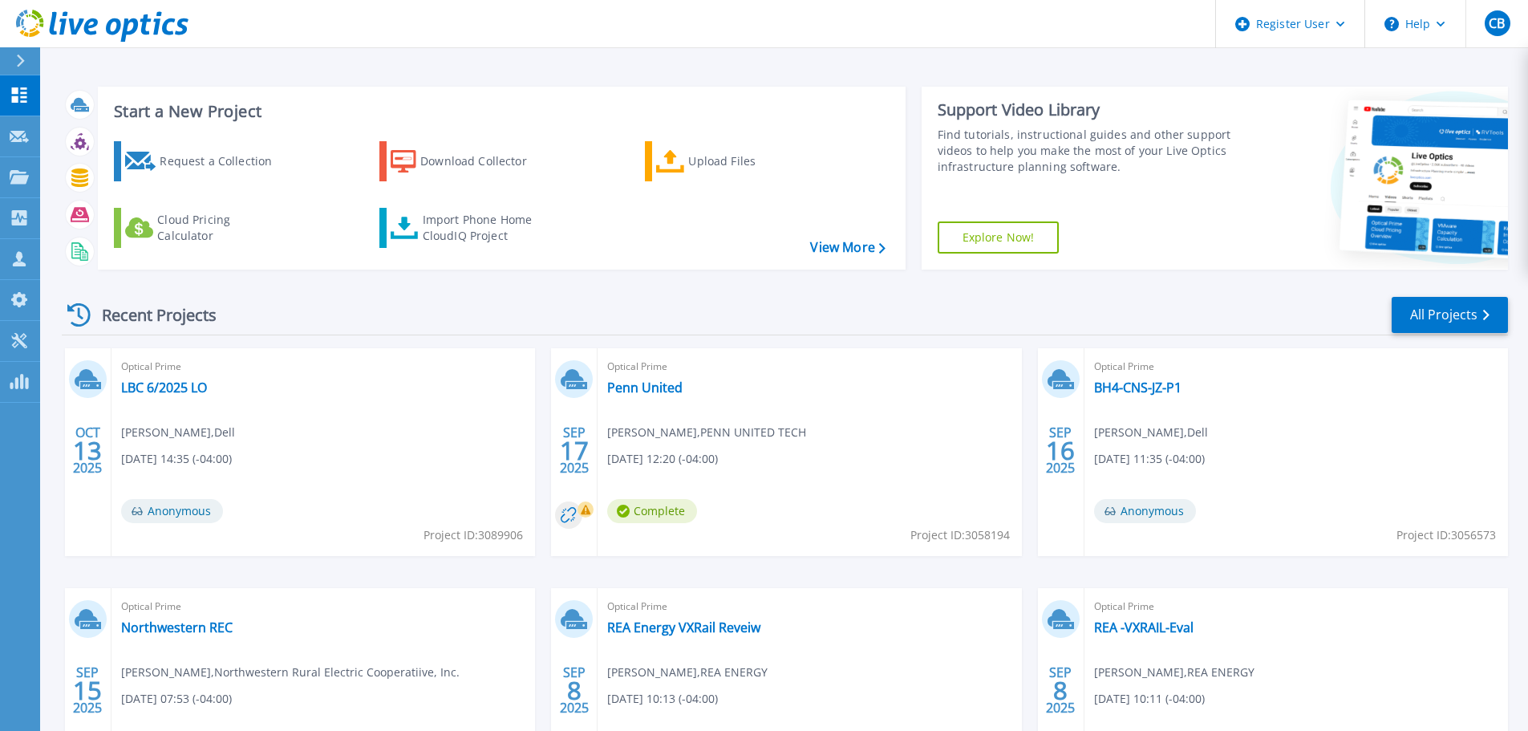
click at [17, 52] on div at bounding box center [27, 60] width 26 height 27
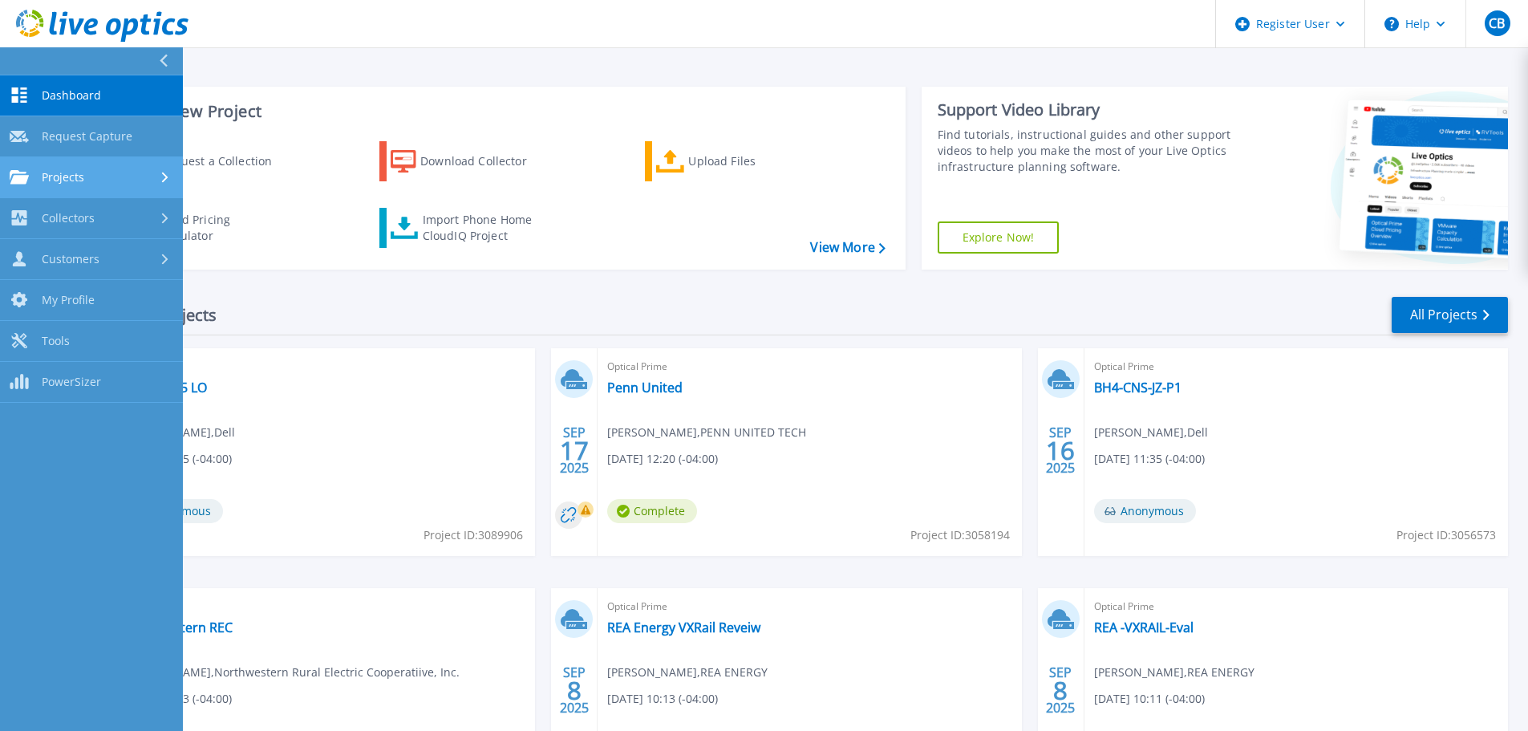
click at [89, 187] on link "Projects Projects" at bounding box center [91, 177] width 183 height 41
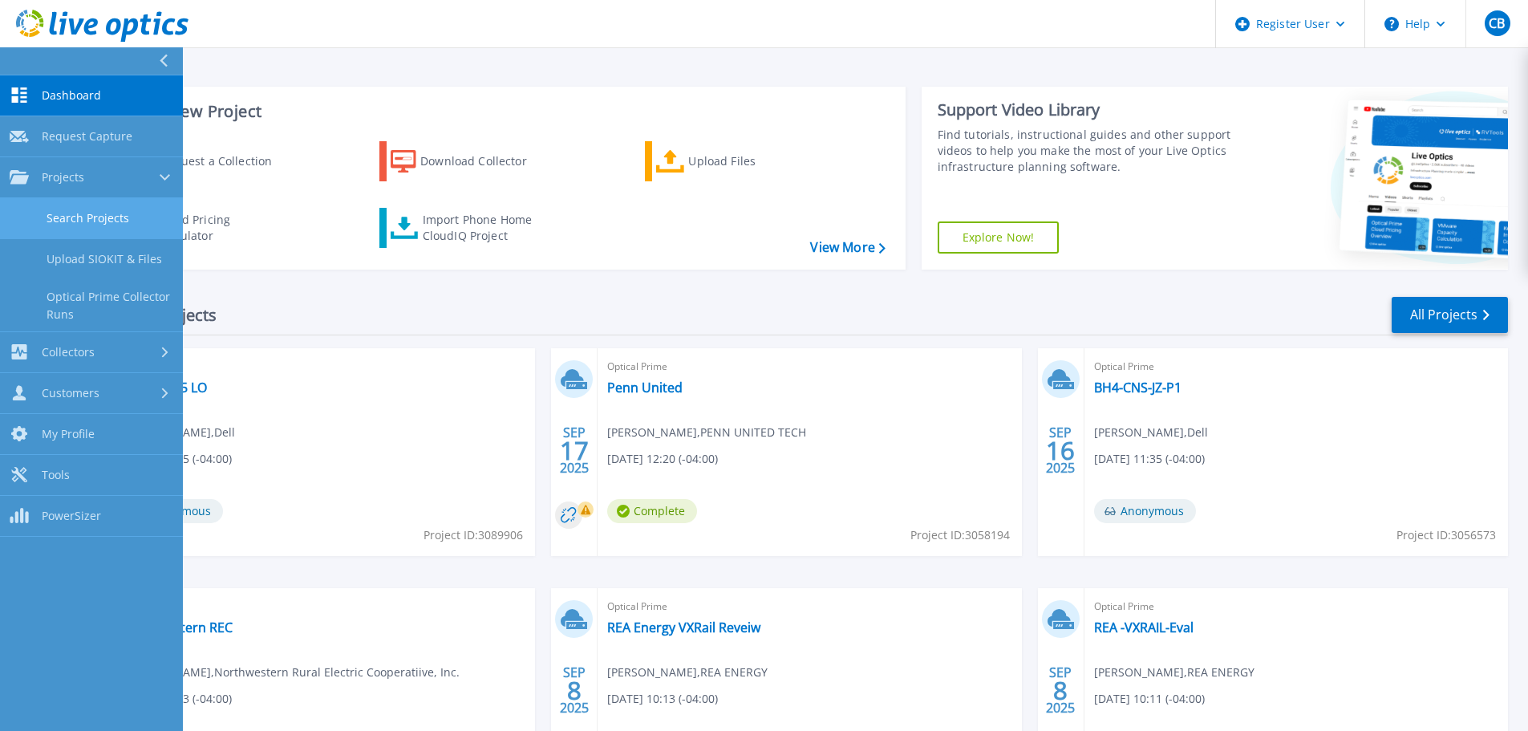
click at [95, 229] on link "Search Projects" at bounding box center [91, 218] width 183 height 41
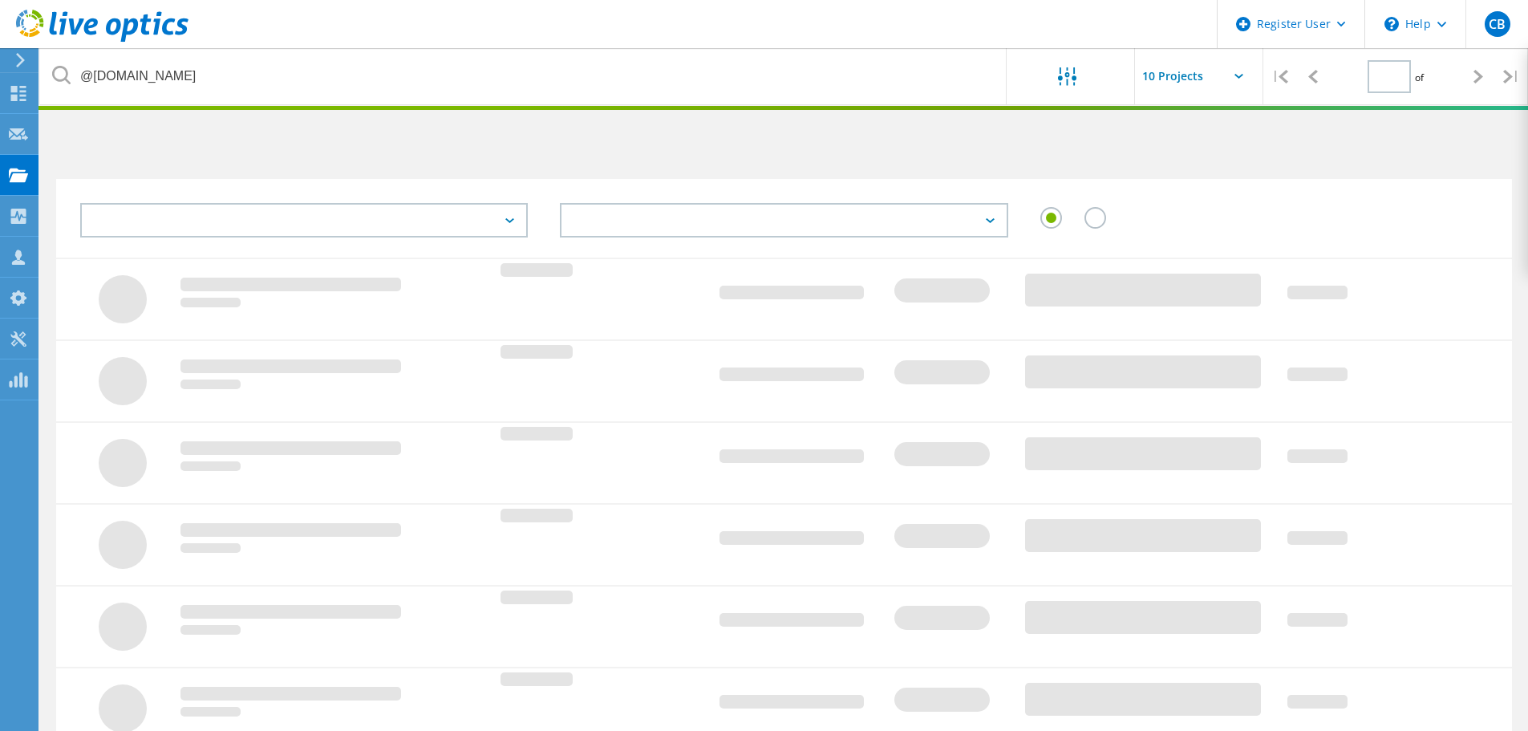
type input "1"
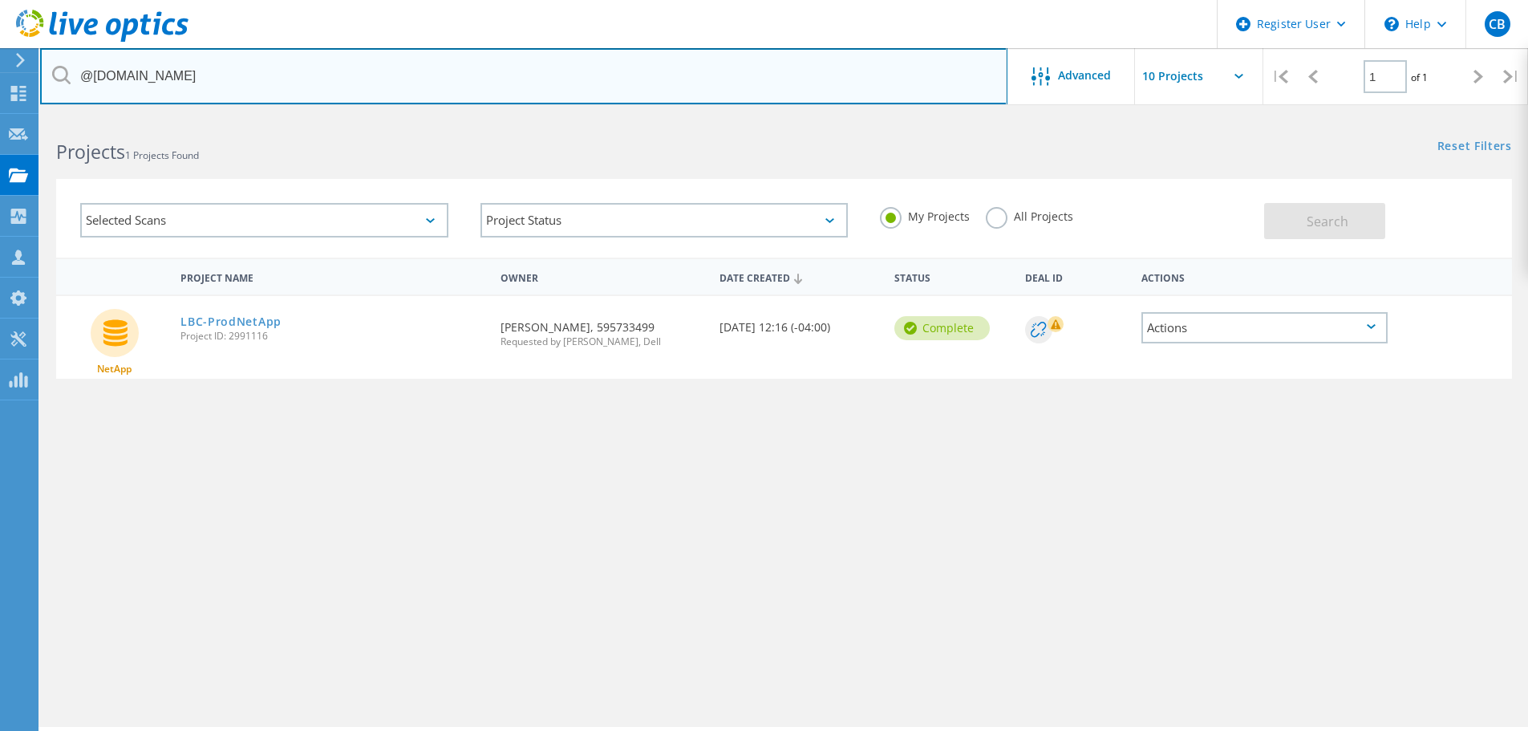
click at [598, 94] on input "@[DOMAIN_NAME]" at bounding box center [523, 76] width 967 height 56
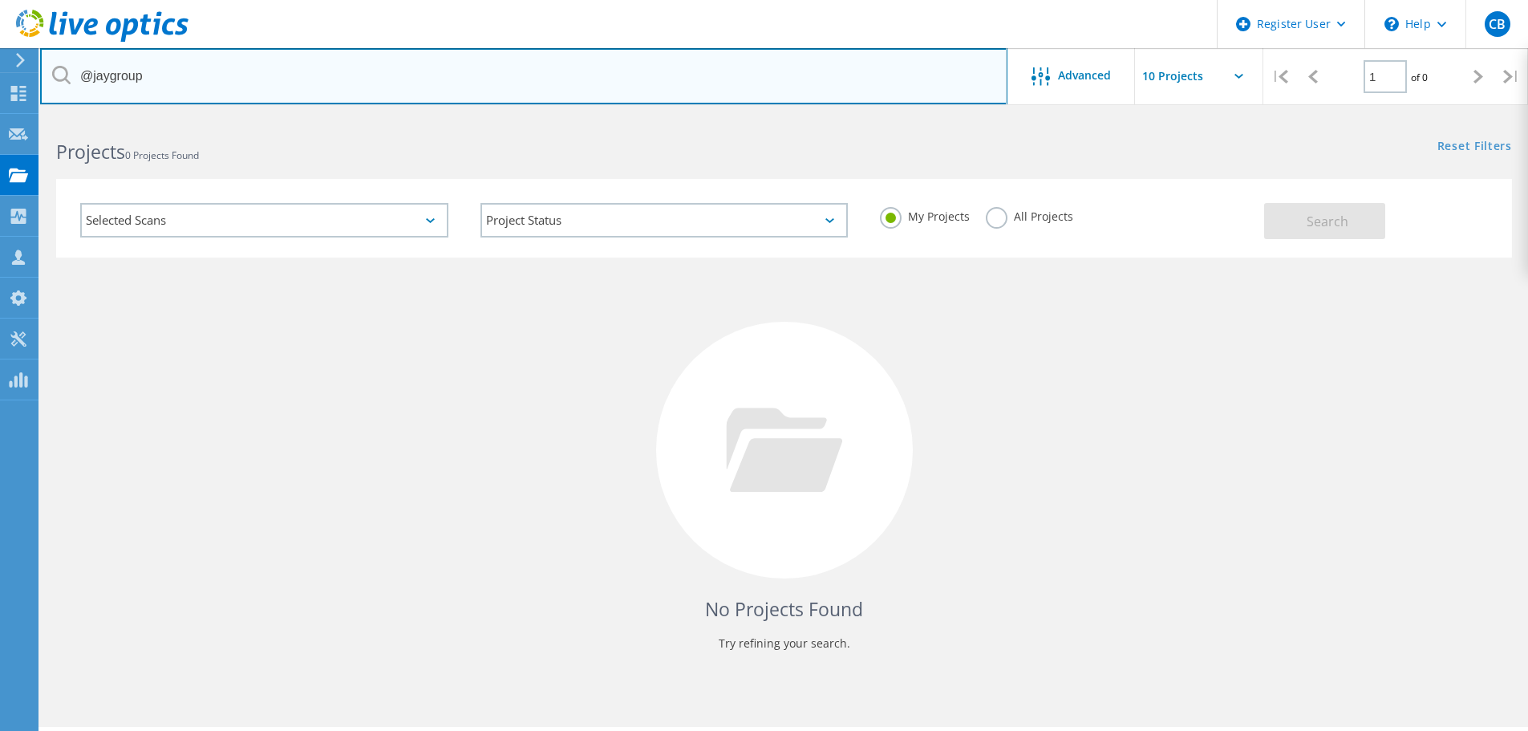
click at [447, 65] on input "@jaygroup" at bounding box center [523, 76] width 967 height 56
type input "@[DOMAIN_NAME]"
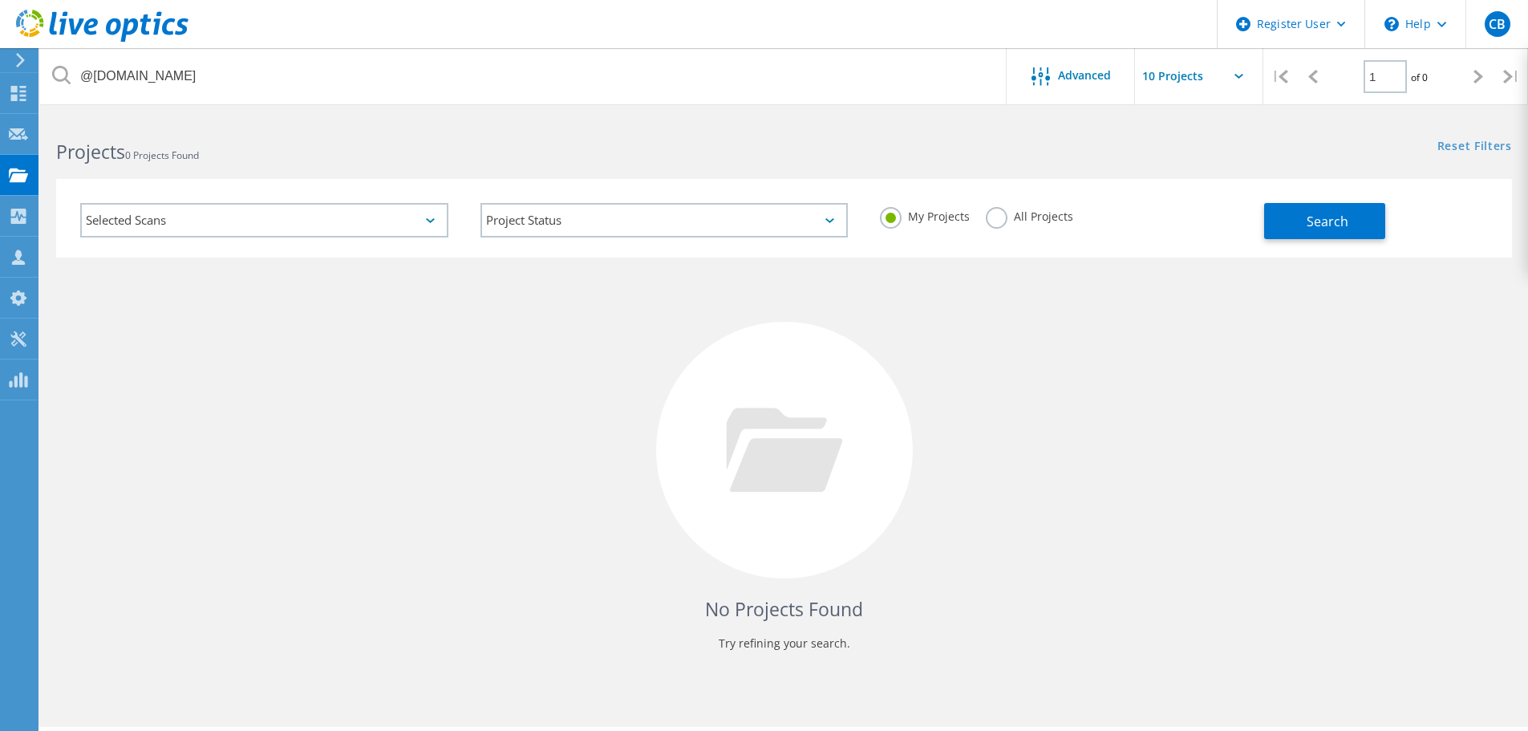
click at [1024, 218] on label "All Projects" at bounding box center [1029, 214] width 87 height 15
click at [0, 0] on input "All Projects" at bounding box center [0, 0] width 0 height 0
click at [1279, 217] on button "Search" at bounding box center [1324, 221] width 121 height 36
